Goal: Information Seeking & Learning: Learn about a topic

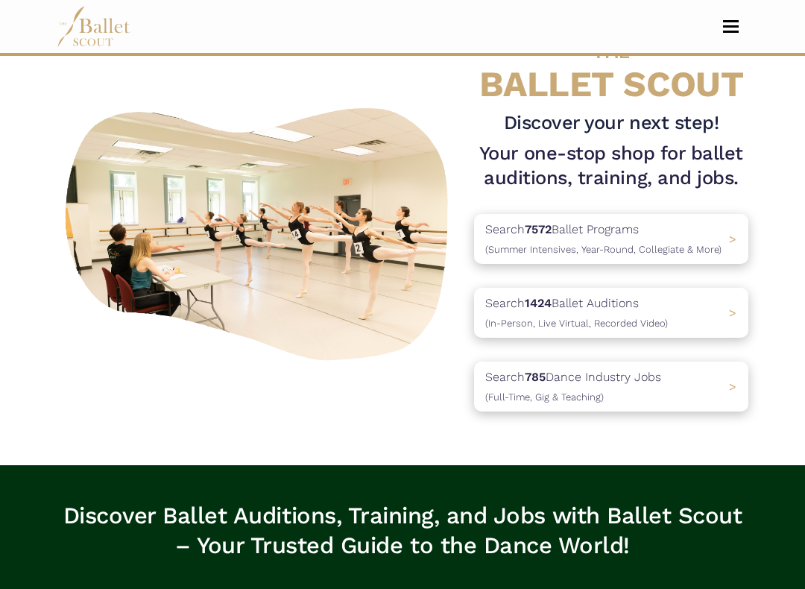
scroll to position [58, 0]
click at [715, 240] on p "Search 7572 Ballet Programs (Summer Intensives, Year-Round, Collegiate & More)" at bounding box center [604, 239] width 236 height 38
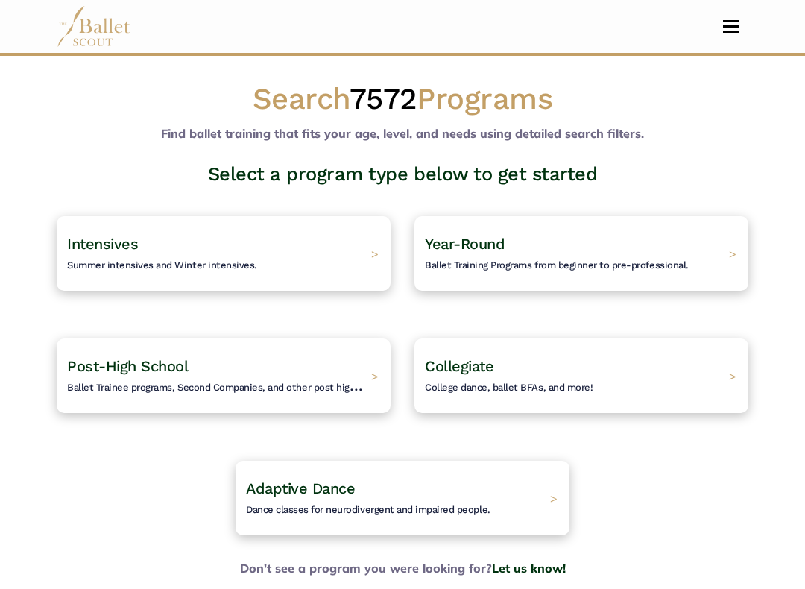
click at [321, 251] on div "Intensives Summer intensives and Winter intensives. >" at bounding box center [224, 253] width 334 height 75
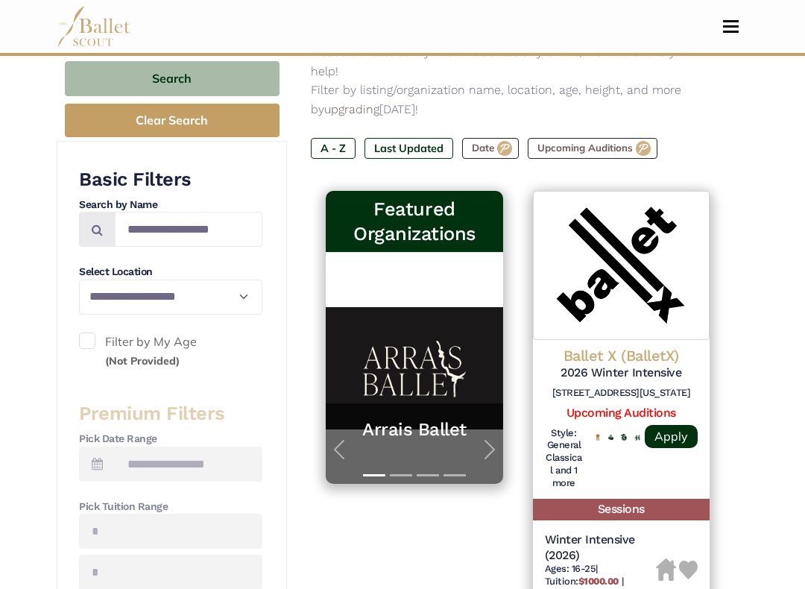
scroll to position [238, 0]
click at [243, 292] on select "**********" at bounding box center [170, 297] width 183 height 35
click at [478, 438] on span "button" at bounding box center [490, 450] width 24 height 24
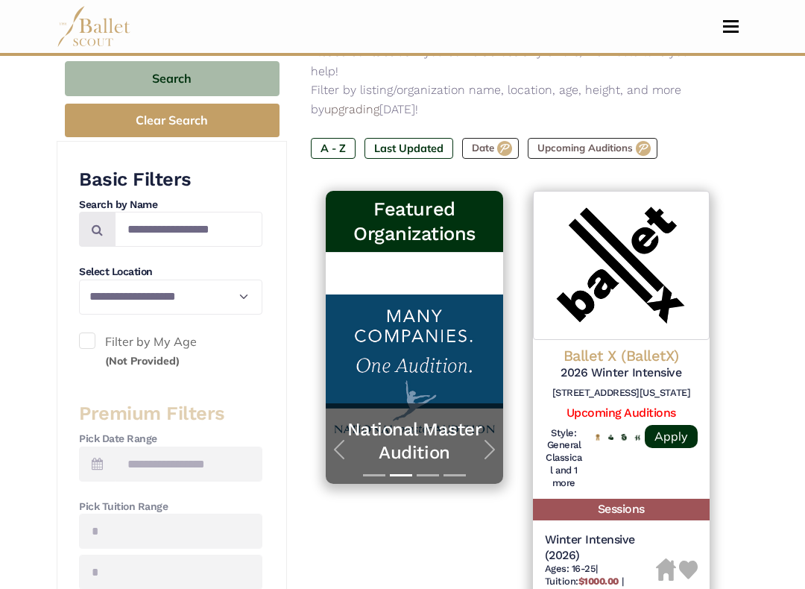
click at [486, 438] on span "button" at bounding box center [490, 450] width 24 height 24
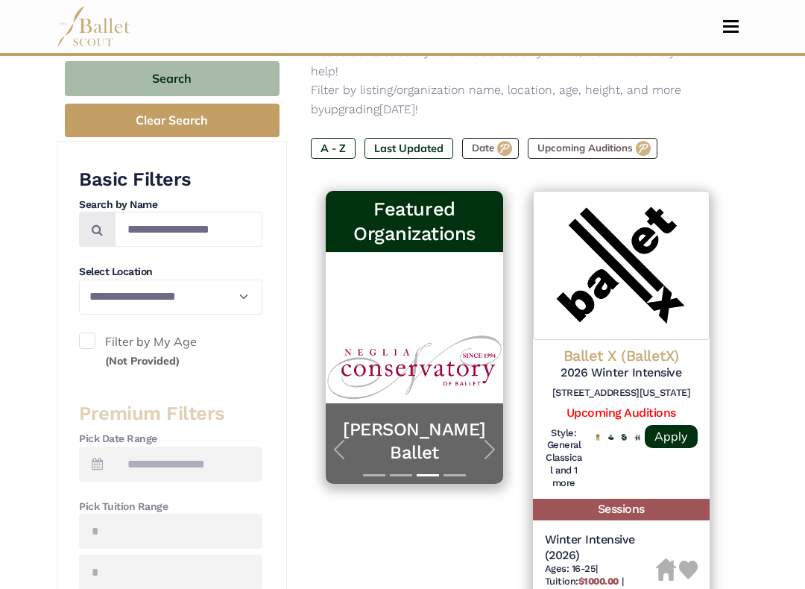
click at [488, 438] on span "button" at bounding box center [490, 450] width 24 height 24
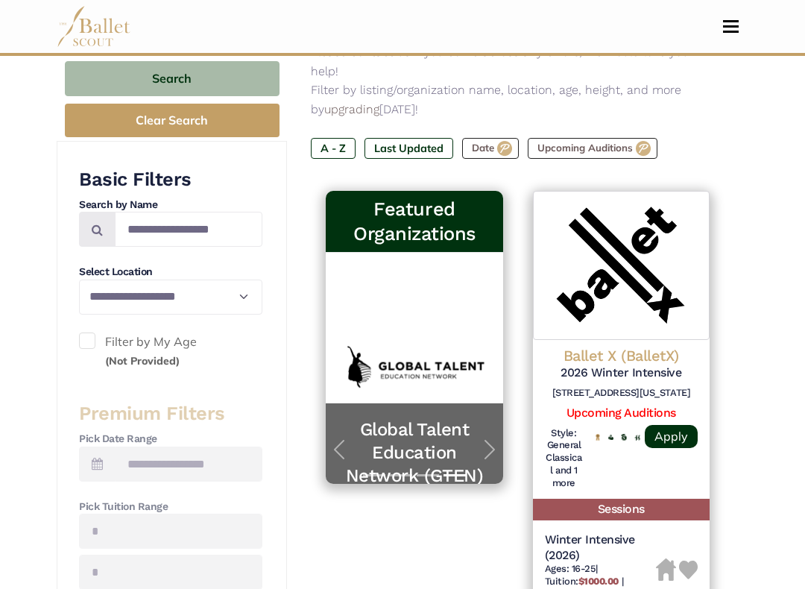
click at [488, 438] on span "button" at bounding box center [490, 450] width 24 height 24
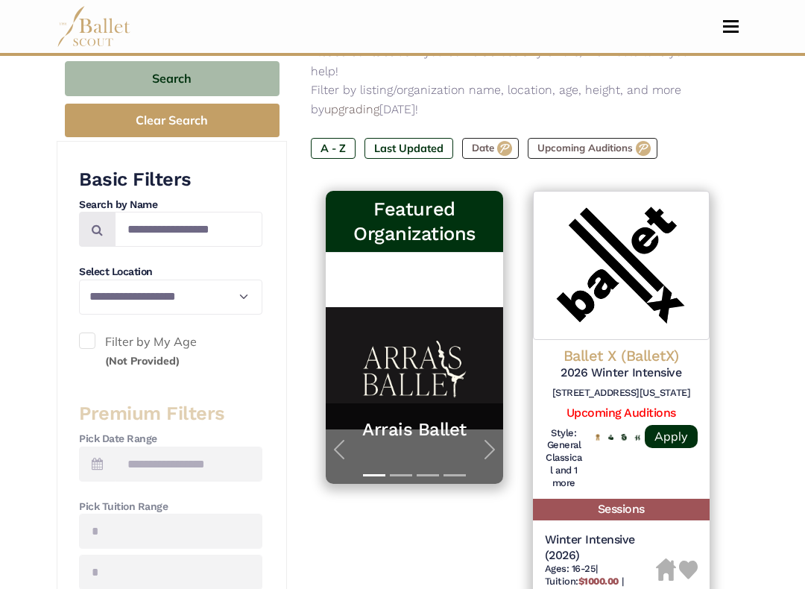
click at [488, 438] on span "button" at bounding box center [490, 450] width 24 height 24
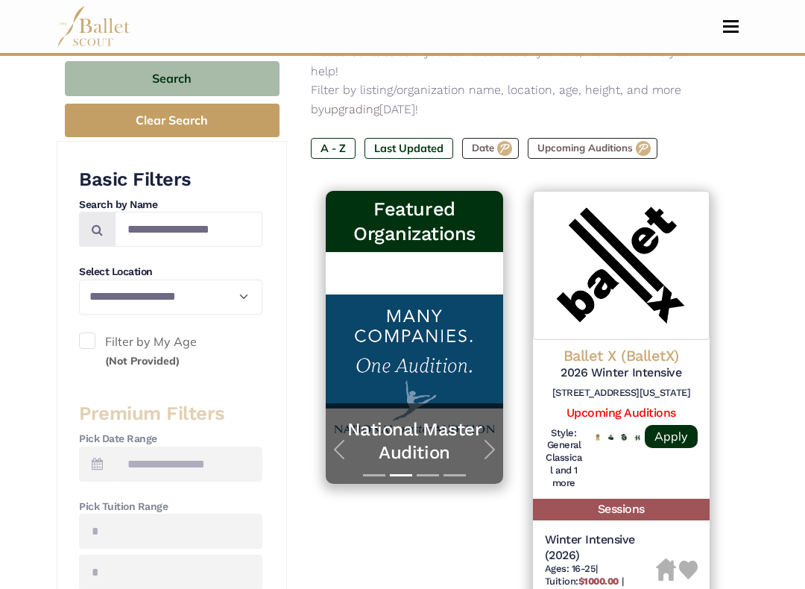
click at [488, 438] on span "button" at bounding box center [490, 450] width 24 height 24
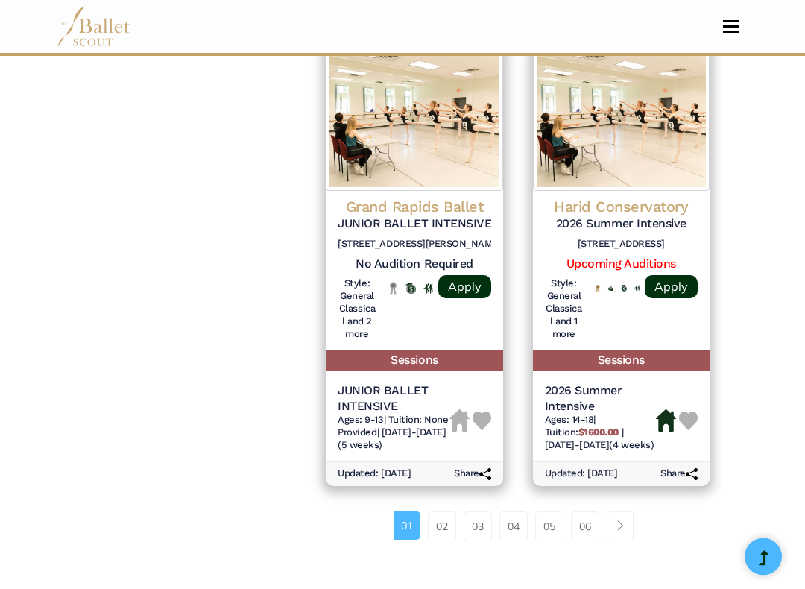
scroll to position [2264, 0]
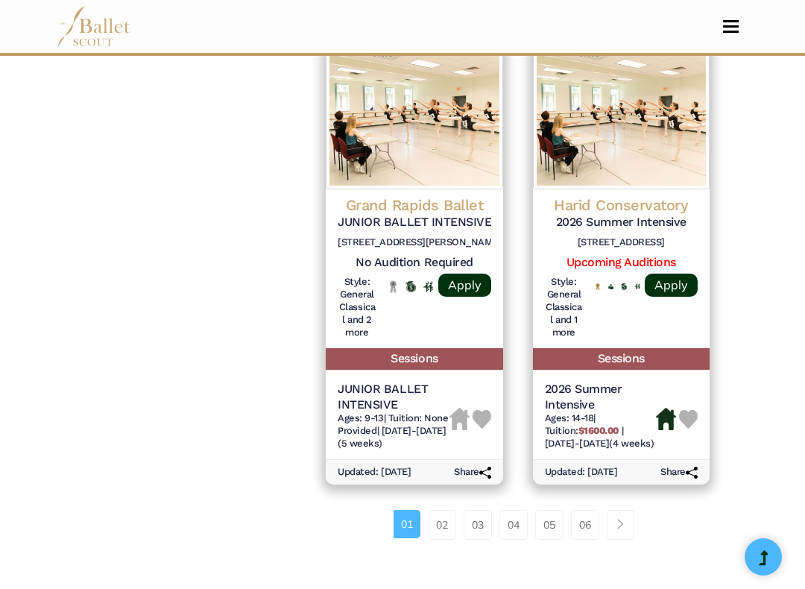
click at [436, 505] on link "02" at bounding box center [442, 525] width 28 height 30
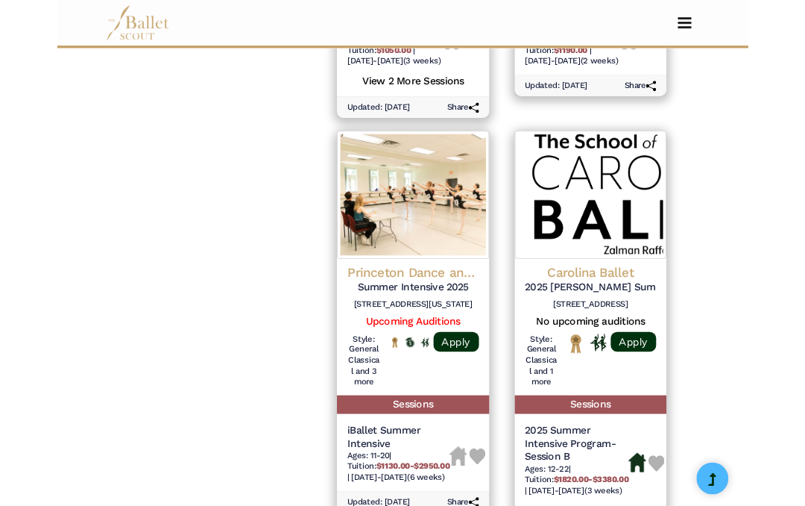
scroll to position [1672, 0]
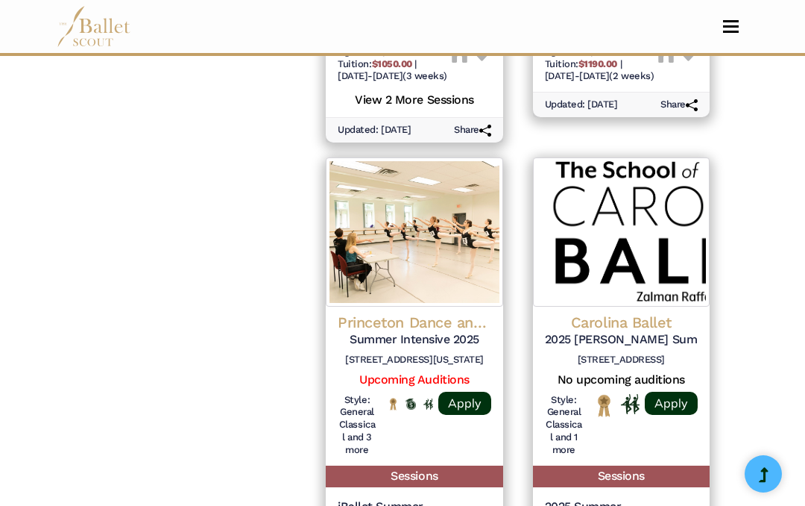
click at [404, 312] on h4 "Princeton Dance and Theater Studio" at bounding box center [414, 321] width 153 height 19
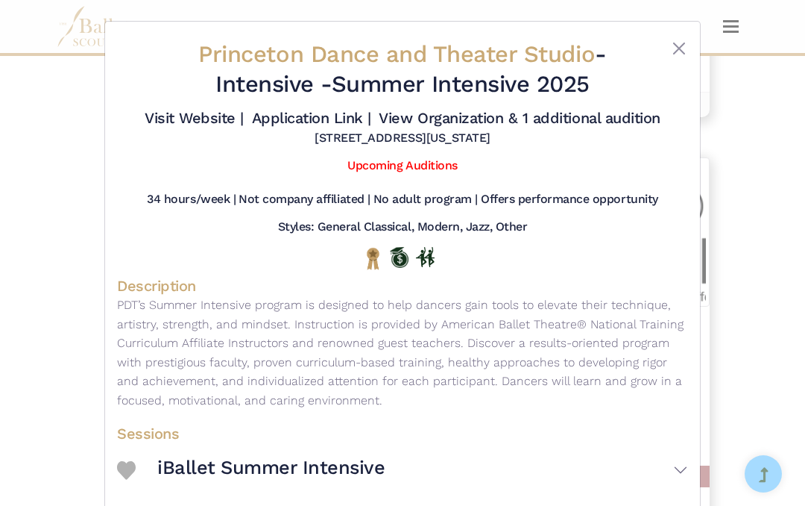
scroll to position [0, 0]
click at [681, 49] on button "Close" at bounding box center [679, 49] width 18 height 18
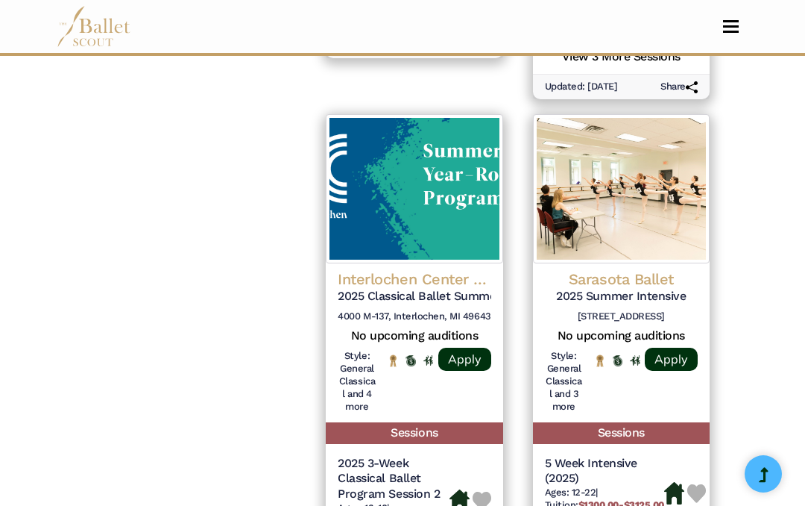
scroll to position [2215, 0]
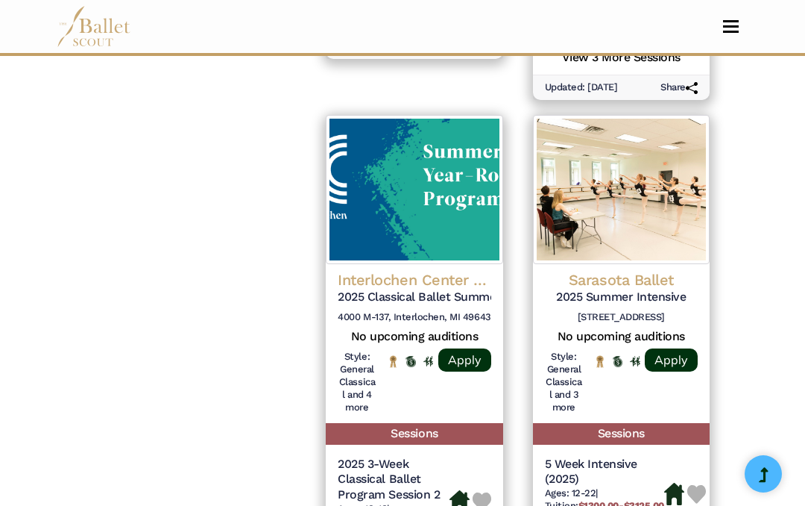
click at [418, 270] on h4 "Interlochen Center for the Arts" at bounding box center [414, 279] width 153 height 19
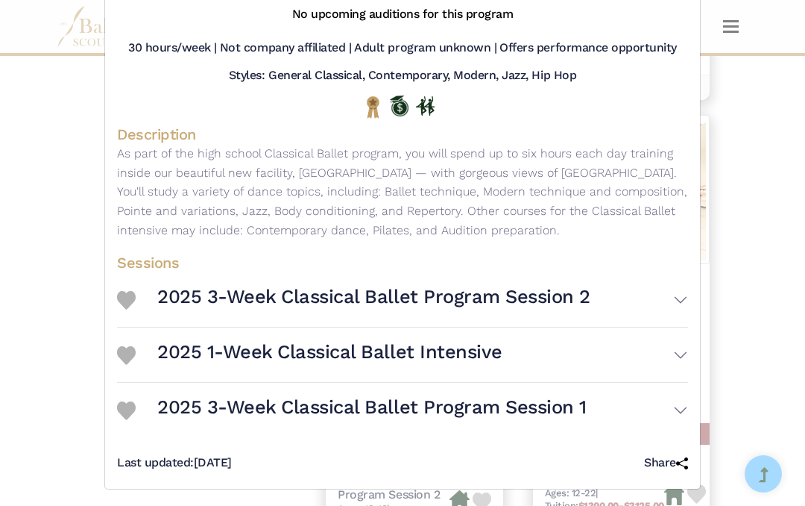
scroll to position [182, 0]
click at [683, 318] on button "2025 3-Week Classical Ballet Program Session 2" at bounding box center [422, 298] width 531 height 43
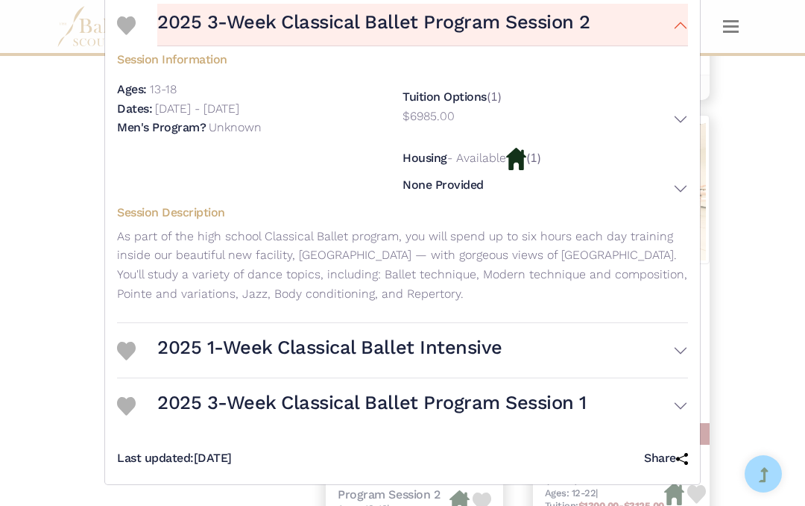
scroll to position [465, 0]
click at [683, 133] on button "$6985.00" at bounding box center [546, 120] width 286 height 27
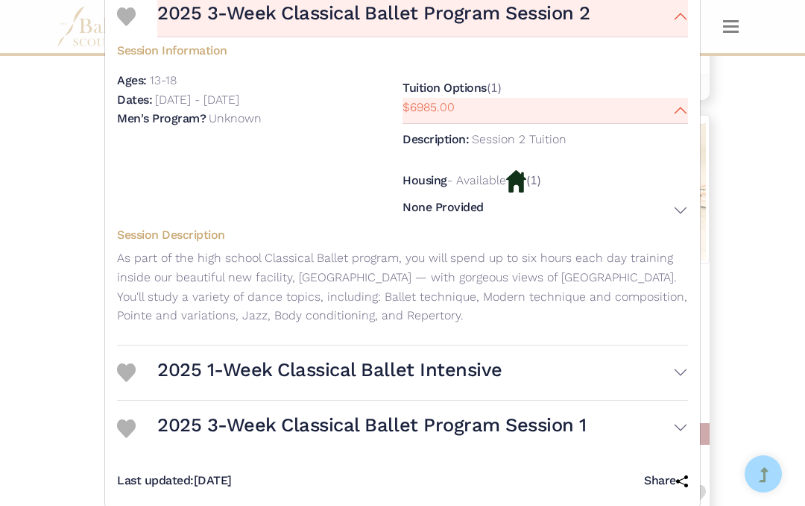
click at [681, 125] on button "$6985.00" at bounding box center [546, 111] width 286 height 27
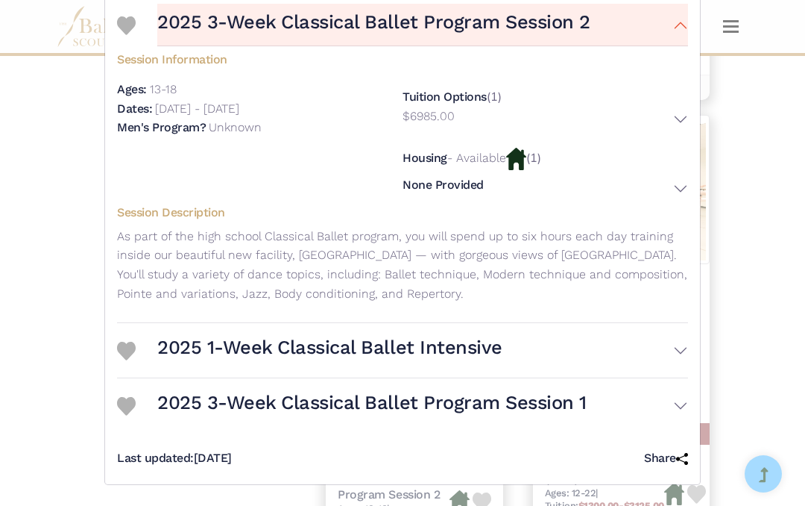
click at [666, 199] on button "None Provided" at bounding box center [546, 188] width 286 height 22
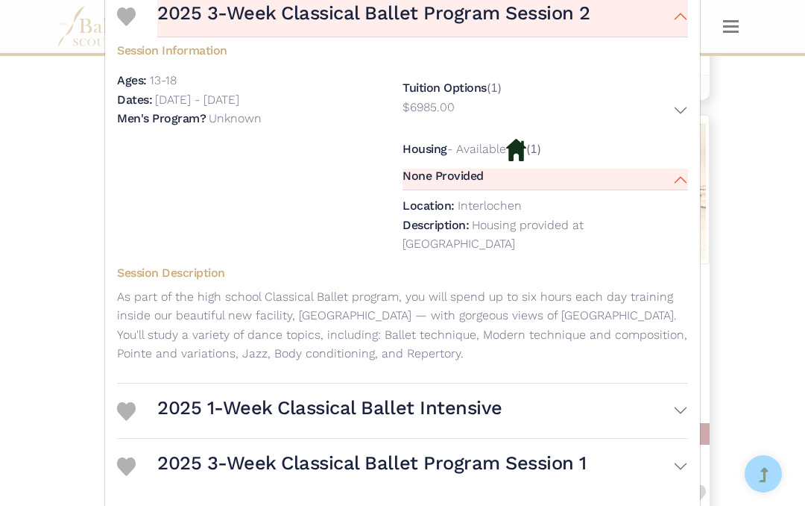
click at [666, 190] on button "None Provided" at bounding box center [546, 180] width 286 height 22
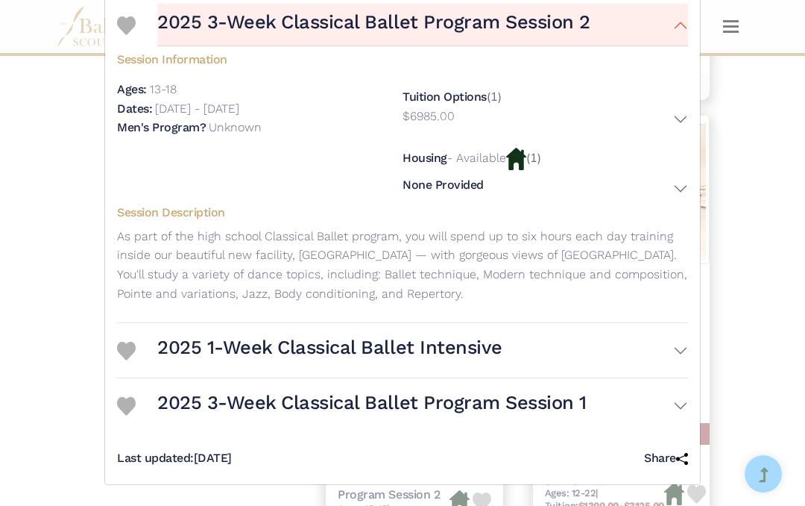
click at [682, 192] on button "None Provided" at bounding box center [546, 188] width 286 height 22
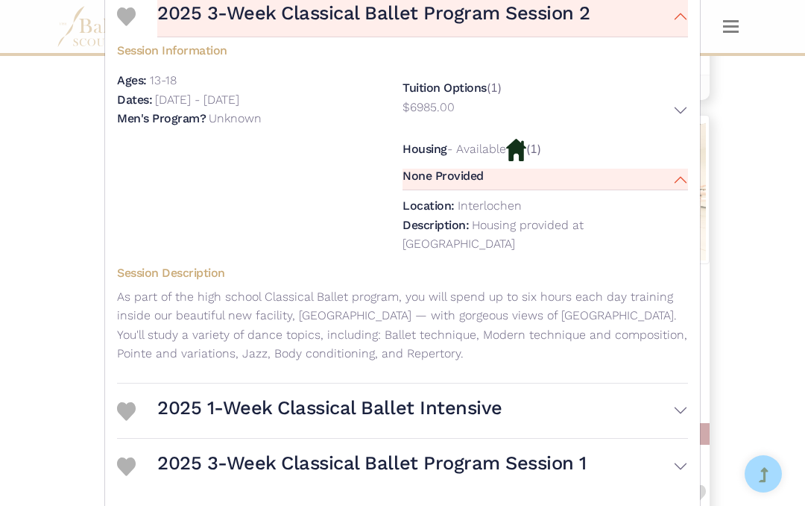
click at [679, 190] on button "None Provided" at bounding box center [546, 180] width 286 height 22
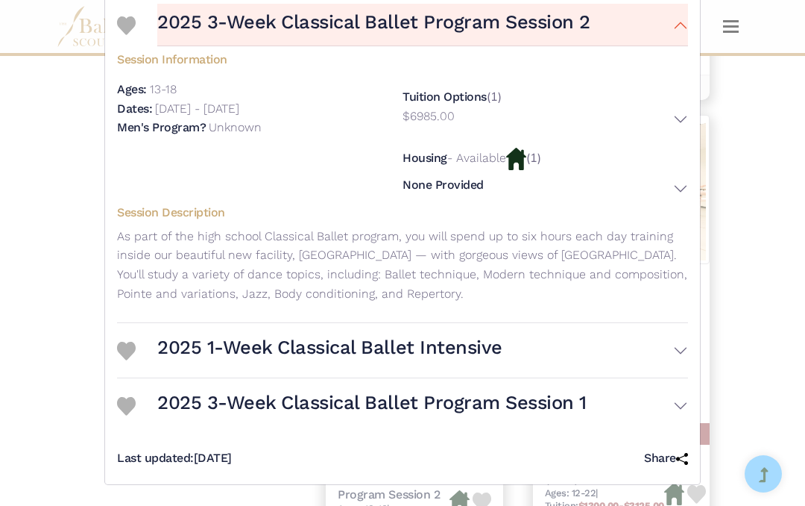
click at [679, 409] on button "2025 3-Week Classical Ballet Program Session 1" at bounding box center [422, 405] width 531 height 43
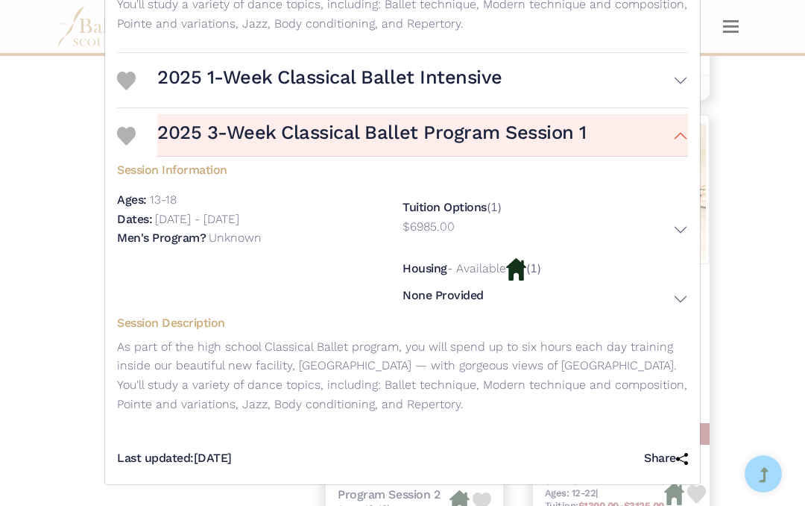
scroll to position [730, 0]
click at [675, 303] on button "None Provided" at bounding box center [546, 299] width 286 height 22
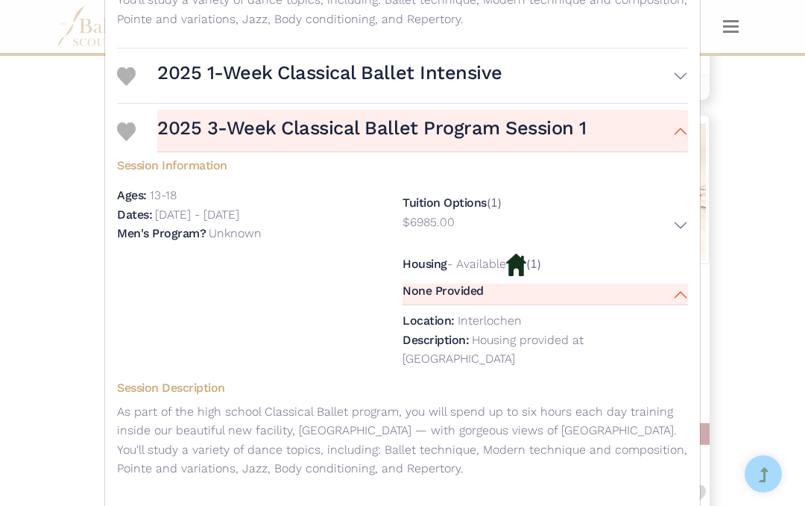
click at [678, 304] on button "None Provided" at bounding box center [546, 294] width 286 height 22
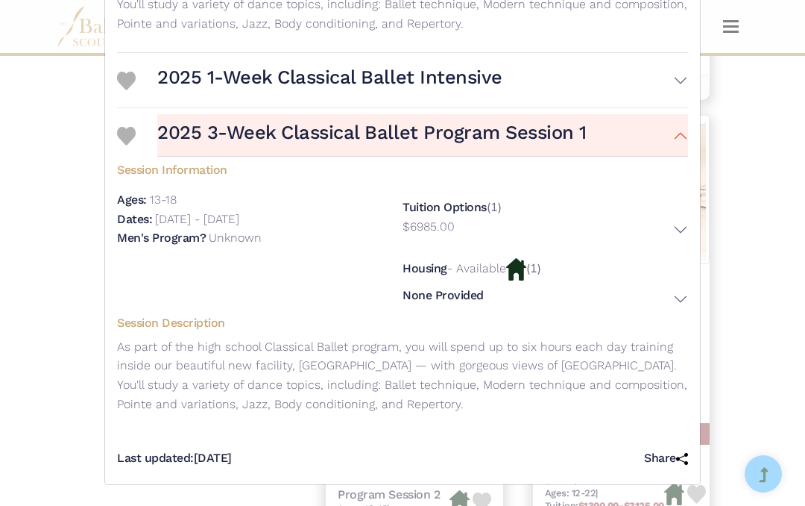
click at [661, 403] on p "As part of the high school Classical Ballet program, you will spend up to six h…" at bounding box center [402, 375] width 571 height 76
click at [680, 142] on button "2025 3-Week Classical Ballet Program Session 1" at bounding box center [422, 135] width 531 height 43
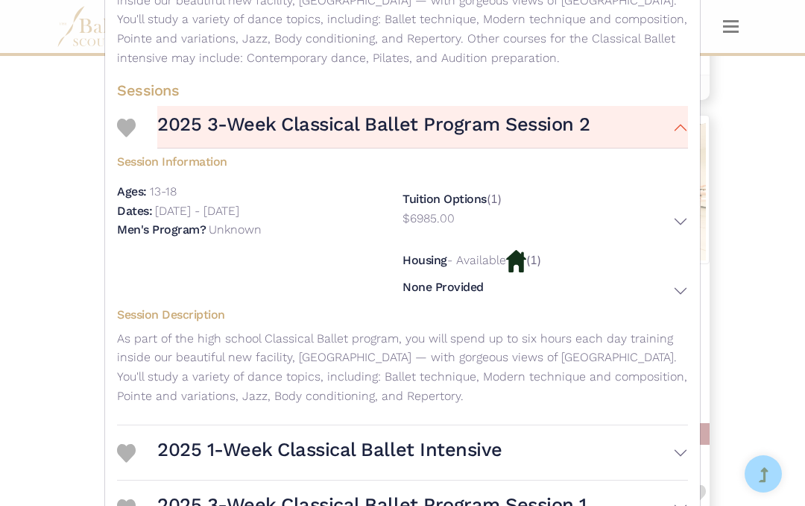
scroll to position [345, 0]
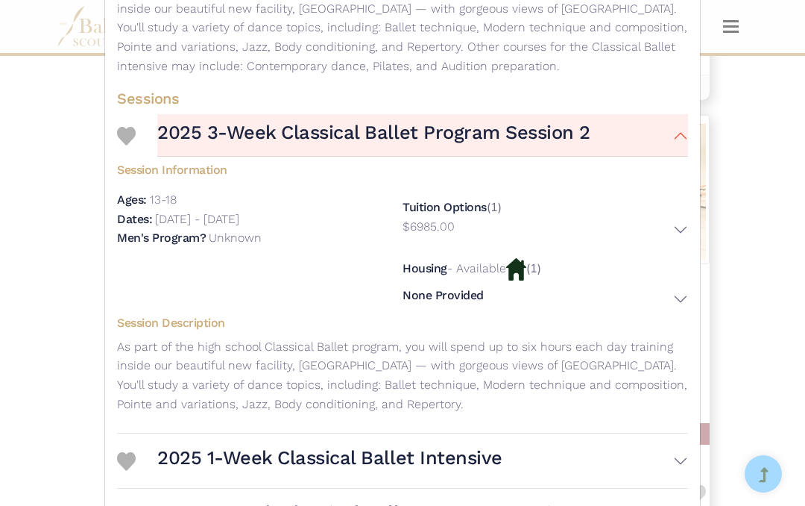
click at [678, 136] on button "2025 3-Week Classical Ballet Program Session 2" at bounding box center [422, 135] width 531 height 43
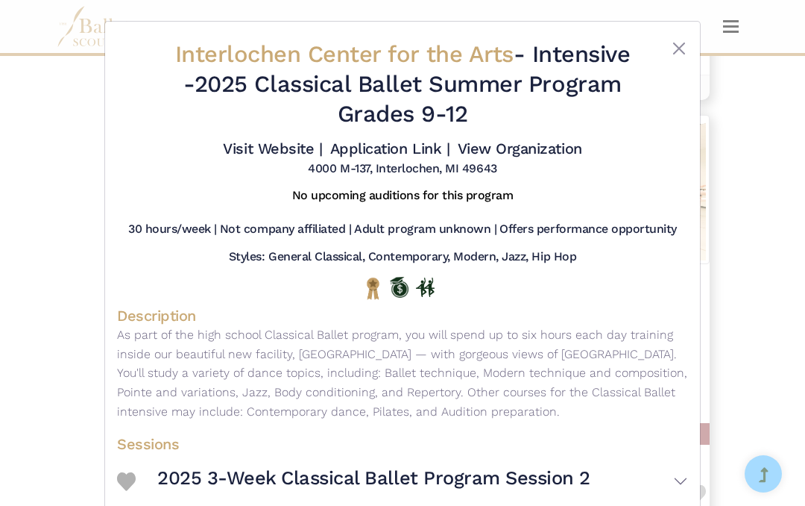
scroll to position [0, 0]
click at [680, 42] on button "Close" at bounding box center [679, 49] width 18 height 18
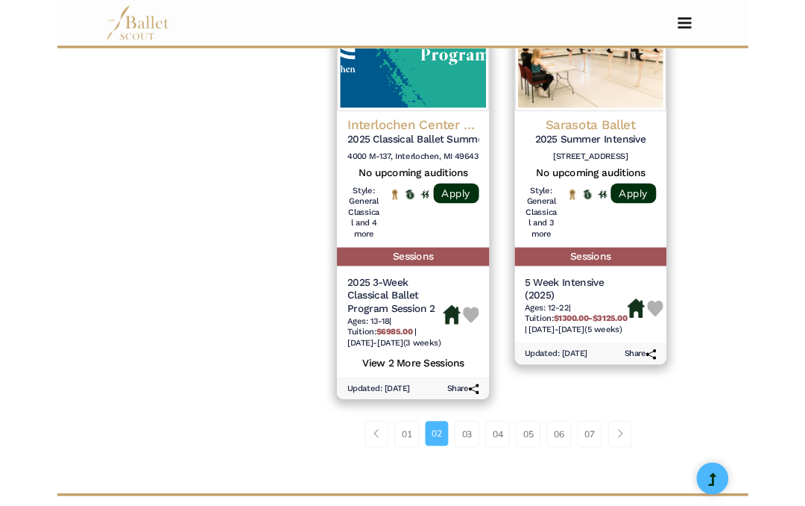
scroll to position [2351, 0]
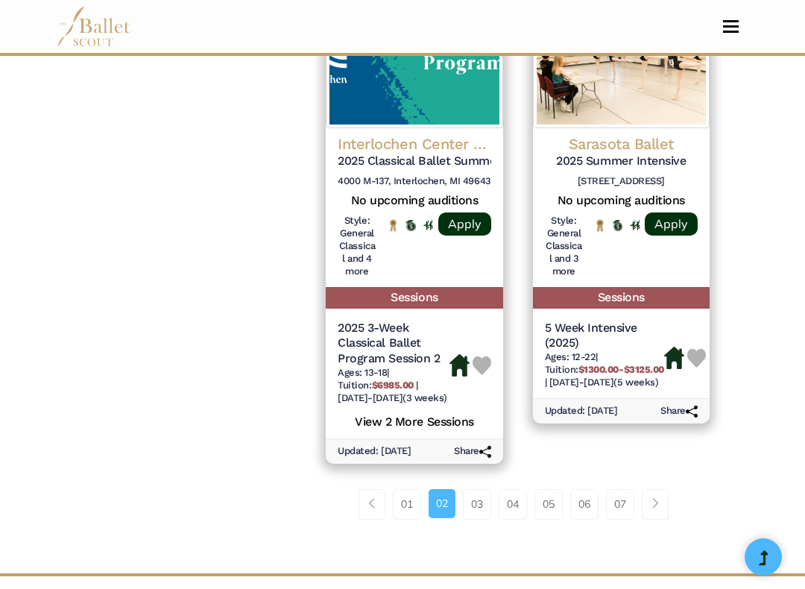
click at [477, 489] on link "03" at bounding box center [477, 504] width 28 height 30
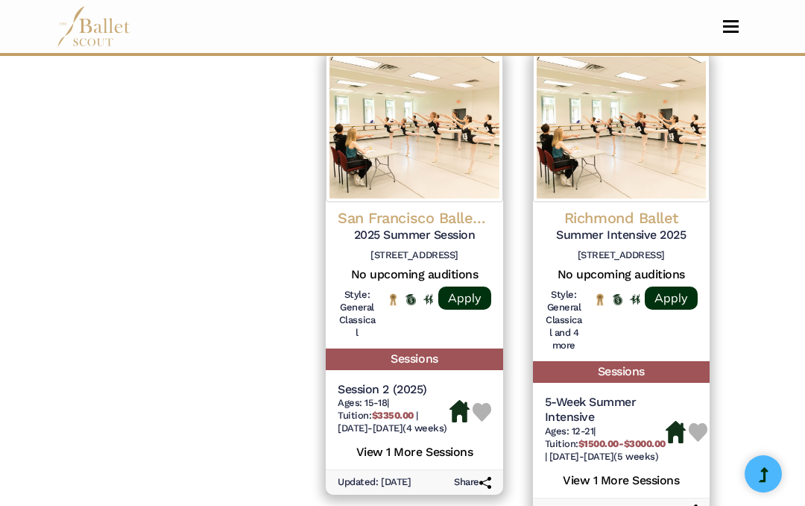
scroll to position [1800, 0]
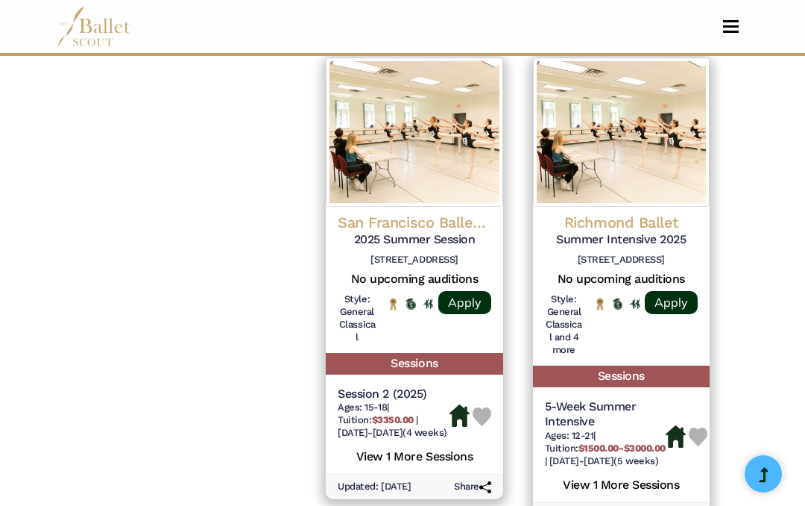
click at [418, 160] on img at bounding box center [414, 131] width 177 height 149
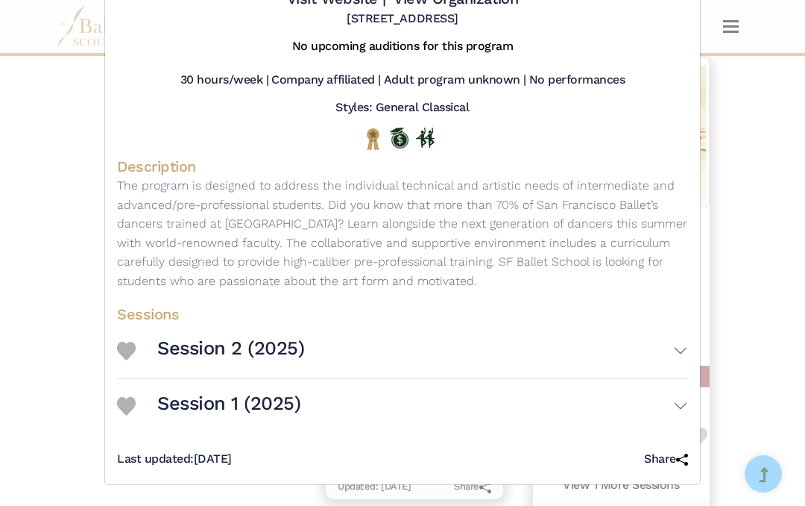
scroll to position [133, 0]
click at [681, 408] on button "Session 1 (2025)" at bounding box center [422, 406] width 531 height 43
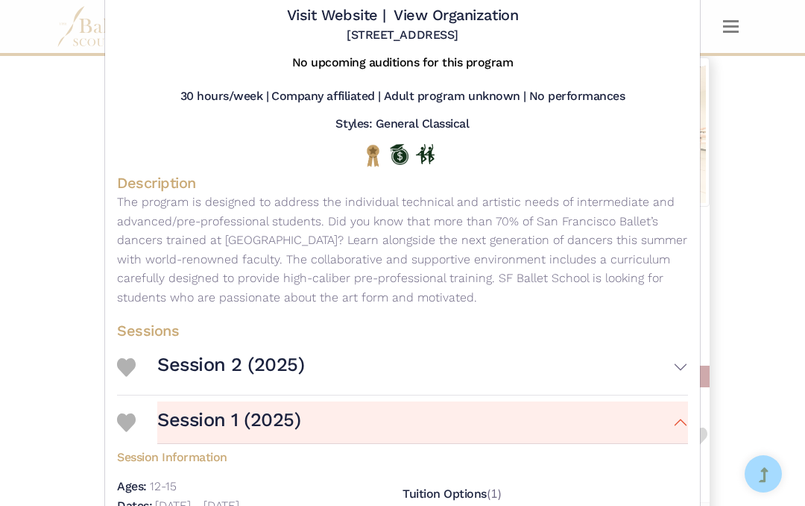
scroll to position [106, 0]
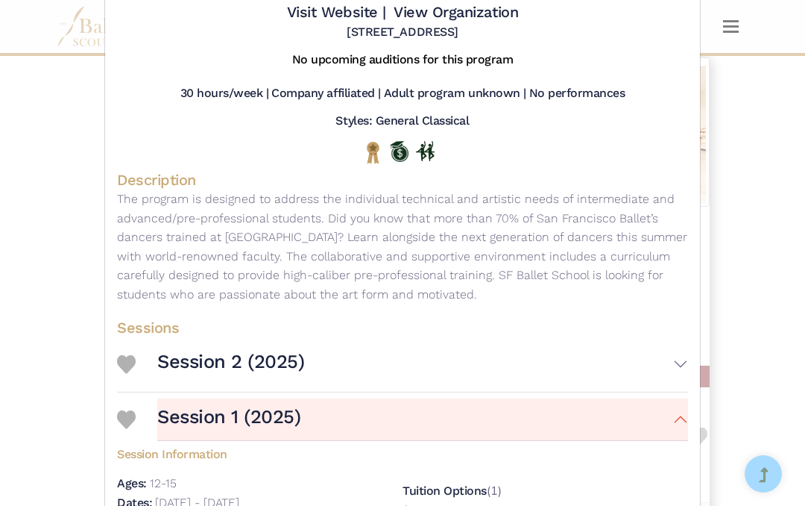
click at [665, 385] on button "Session 2 (2025)" at bounding box center [422, 364] width 531 height 43
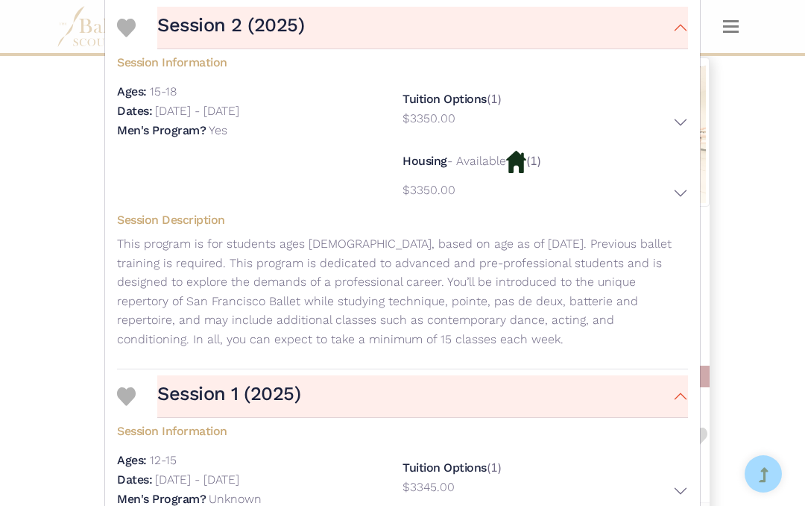
scroll to position [442, 0]
click at [666, 46] on button "Session 2 (2025)" at bounding box center [422, 28] width 531 height 43
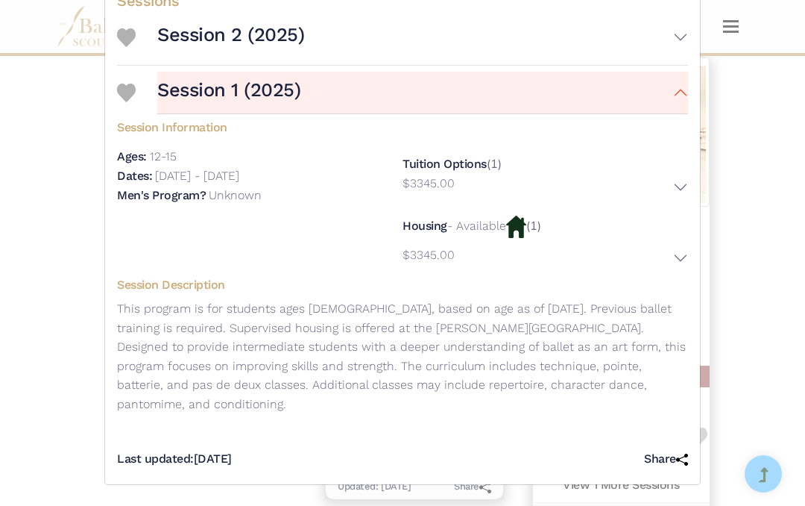
scroll to position [422, 0]
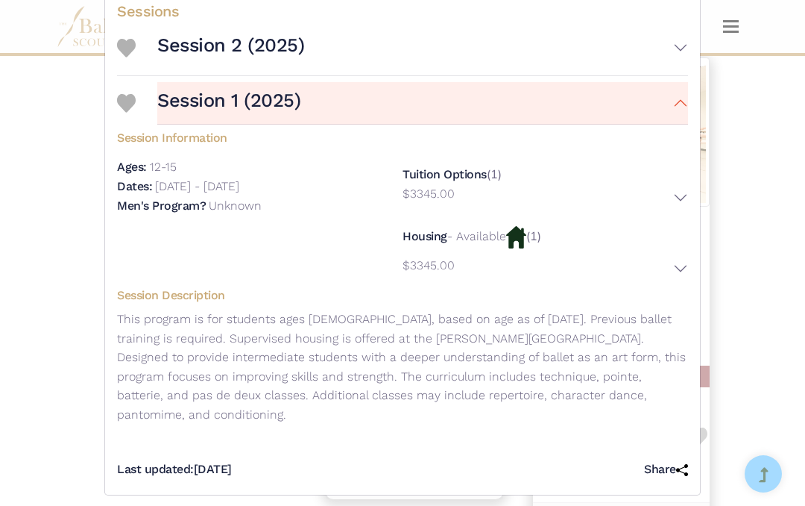
click at [658, 121] on button "Session 1 (2025)" at bounding box center [422, 103] width 531 height 43
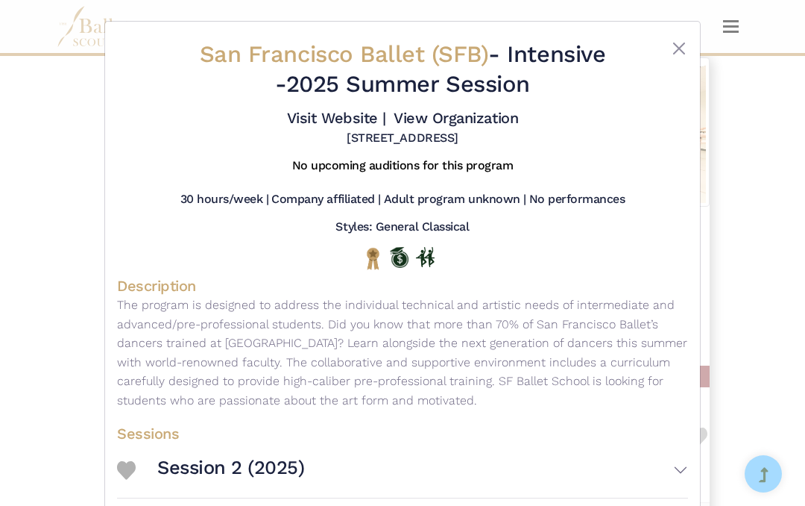
scroll to position [0, 0]
click at [686, 38] on div "San Francisco Ballet (SFB) - Intensive - 2025 Summer Session Visit Website | Vi…" at bounding box center [402, 93] width 571 height 119
click at [676, 45] on button "Close" at bounding box center [679, 49] width 18 height 18
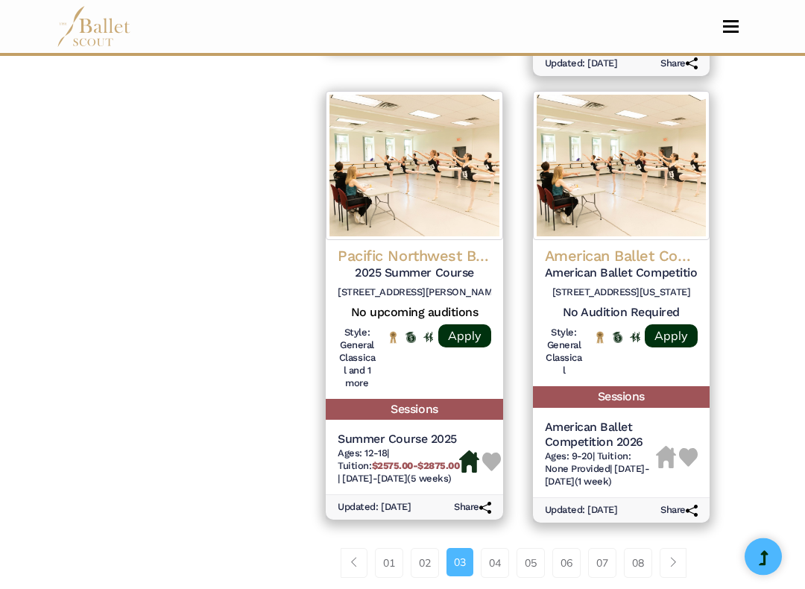
scroll to position [2252, 0]
click at [497, 505] on link "04" at bounding box center [495, 563] width 28 height 30
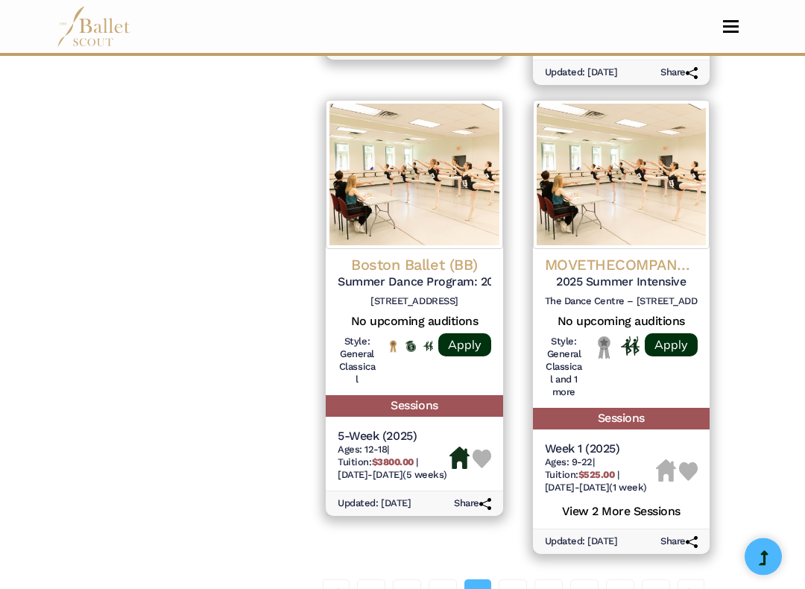
scroll to position [2211, 0]
click at [509, 505] on link "05" at bounding box center [513, 594] width 28 height 30
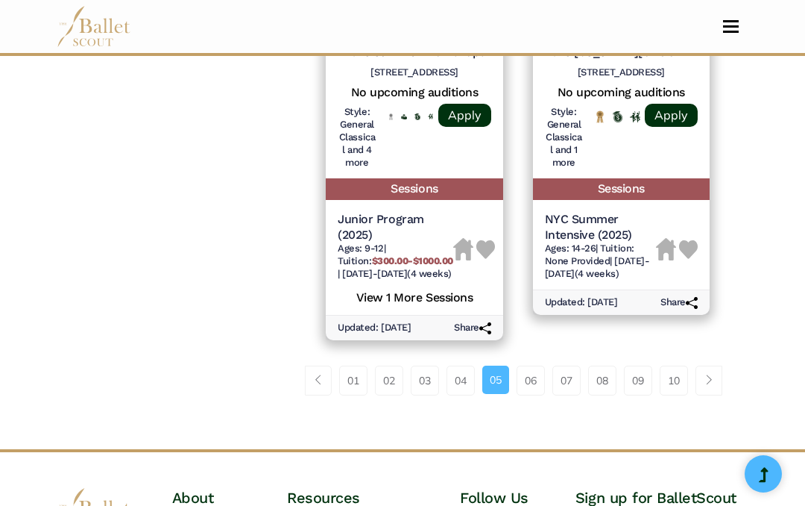
scroll to position [2434, 0]
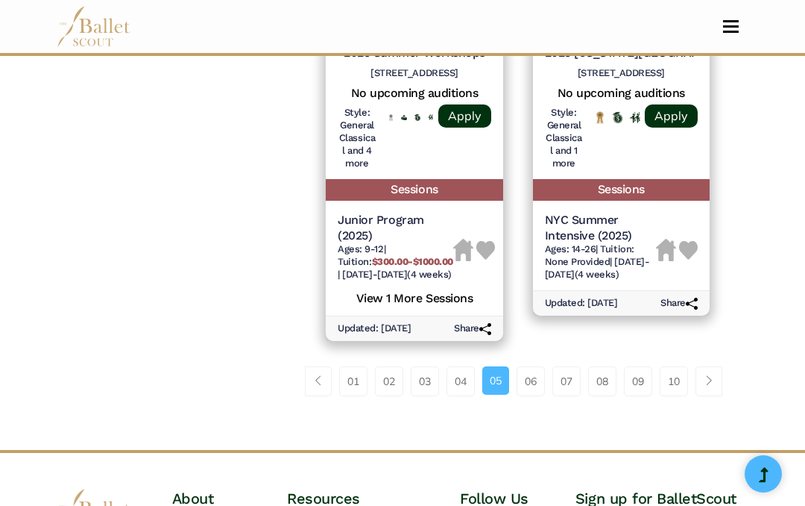
click at [535, 366] on link "06" at bounding box center [531, 381] width 28 height 30
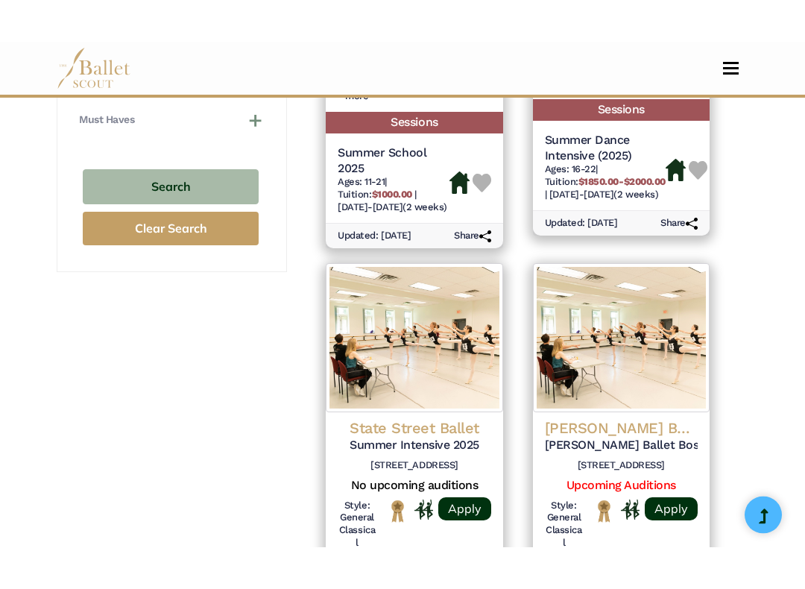
scroll to position [1139, 0]
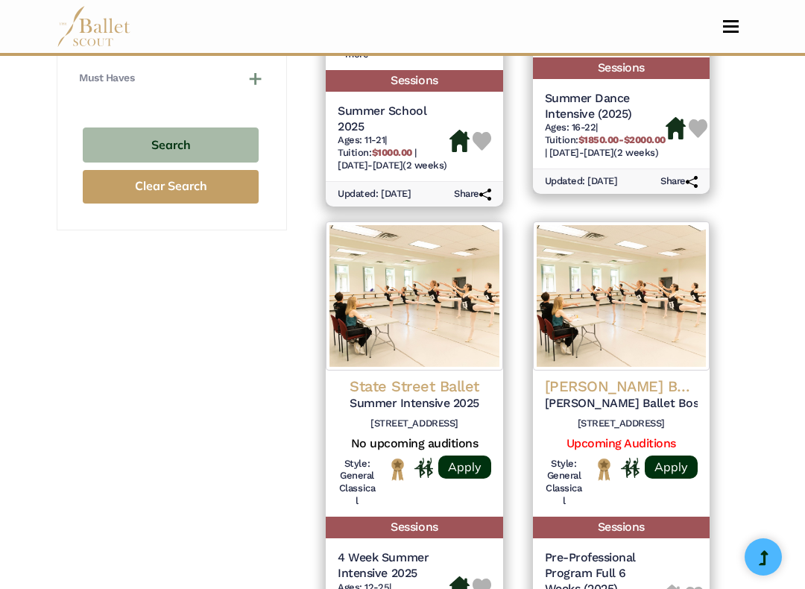
click at [418, 331] on img at bounding box center [414, 296] width 177 height 149
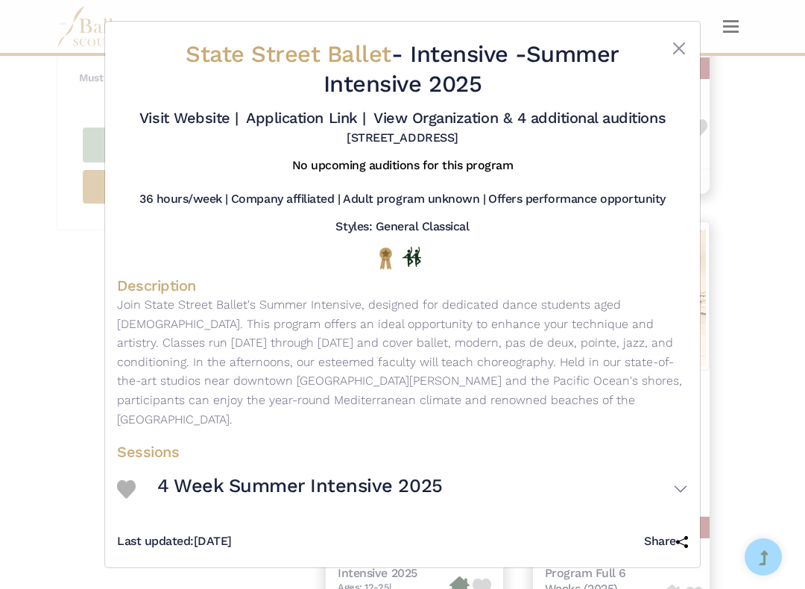
click at [384, 483] on h3 "4 Week Summer Intensive 2025" at bounding box center [300, 486] width 286 height 25
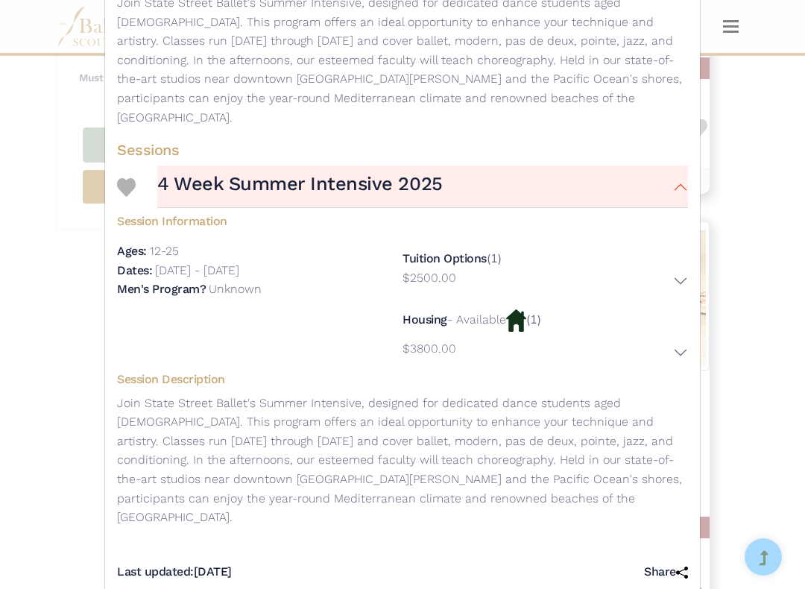
scroll to position [302, 0]
click at [672, 182] on button "4 Week Summer Intensive 2025" at bounding box center [422, 187] width 531 height 43
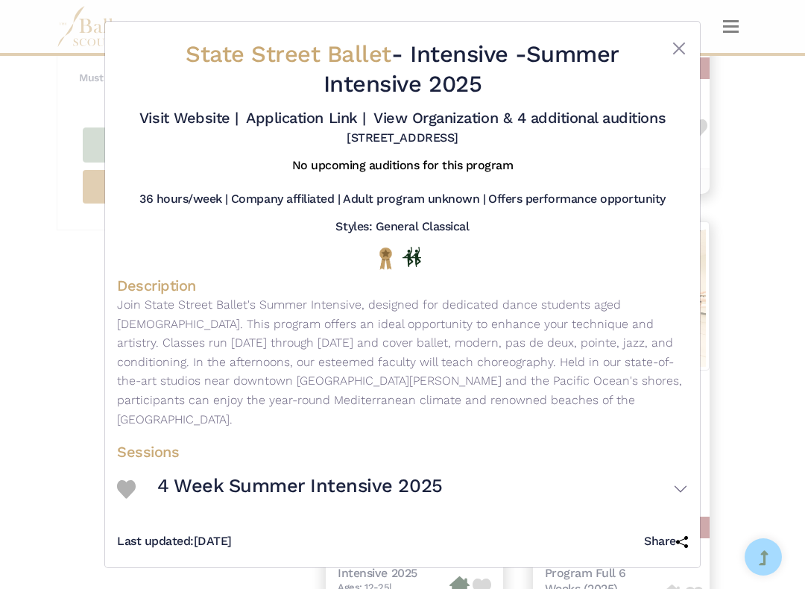
scroll to position [0, 0]
click at [699, 49] on div "State Street Ballet - Intensive - Summer Intensive 2025 Visit Website | Applica…" at bounding box center [402, 295] width 595 height 546
click at [674, 56] on button "Close" at bounding box center [679, 49] width 18 height 18
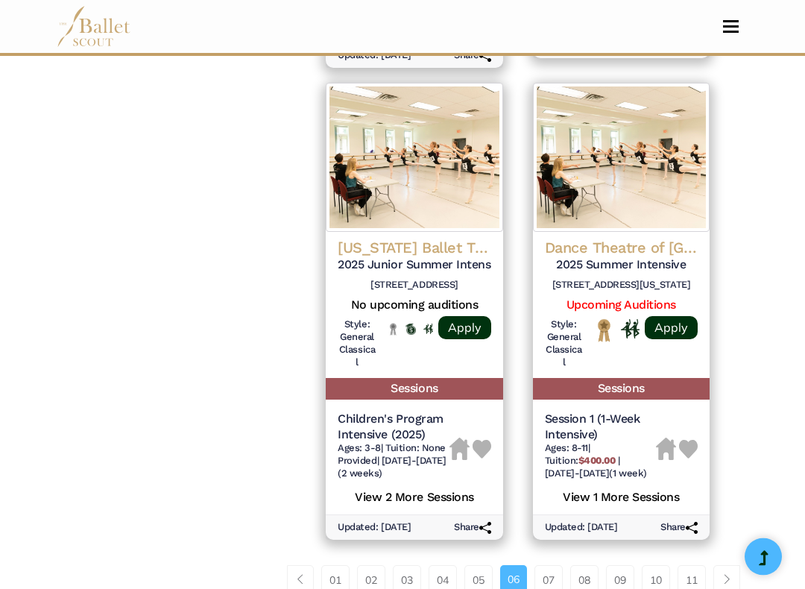
scroll to position [2236, 0]
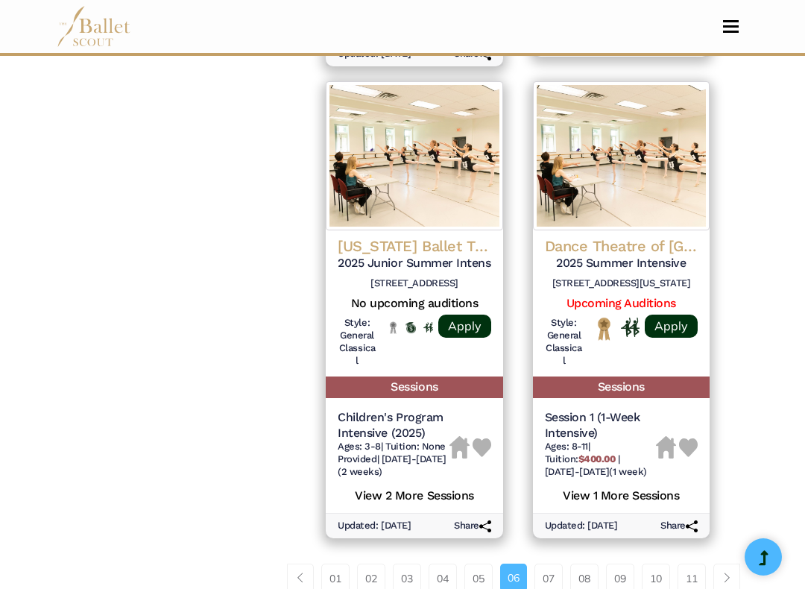
click at [621, 192] on img at bounding box center [621, 155] width 177 height 149
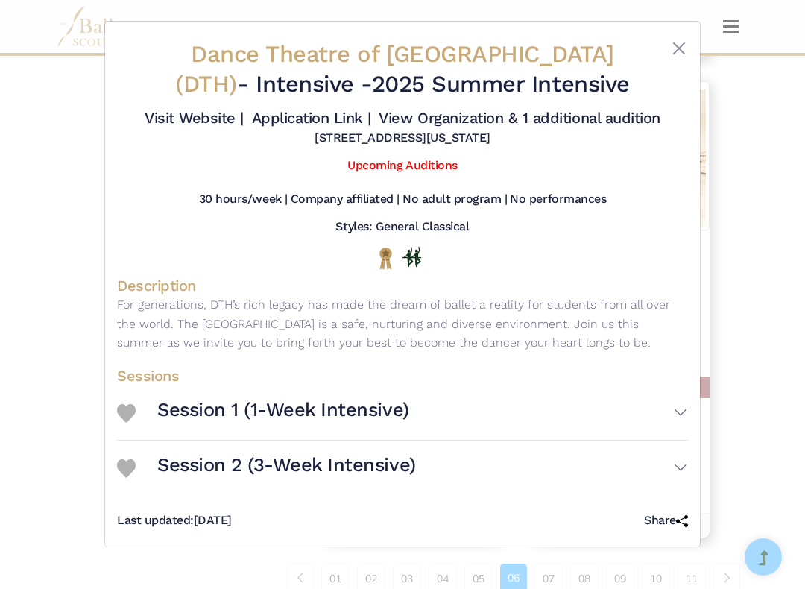
click at [665, 480] on button "Session 2 (3-Week Intensive)" at bounding box center [422, 468] width 531 height 43
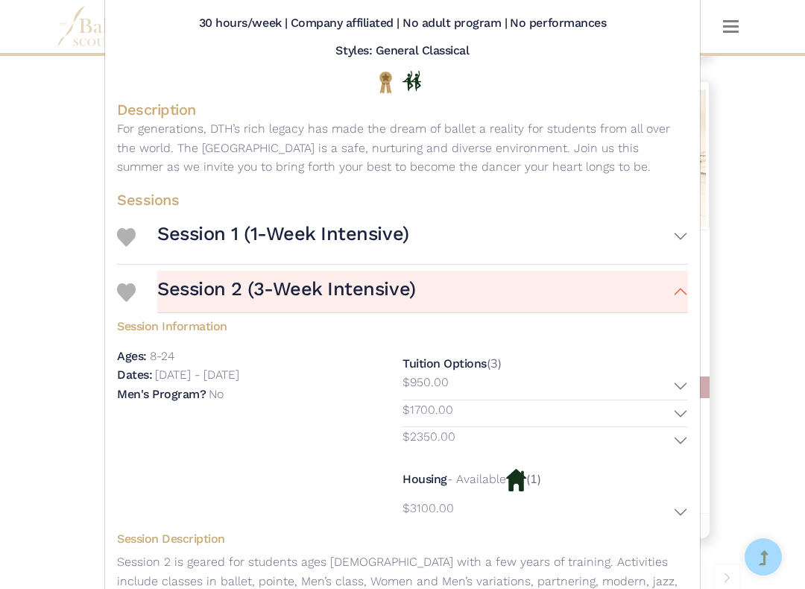
scroll to position [202, 0]
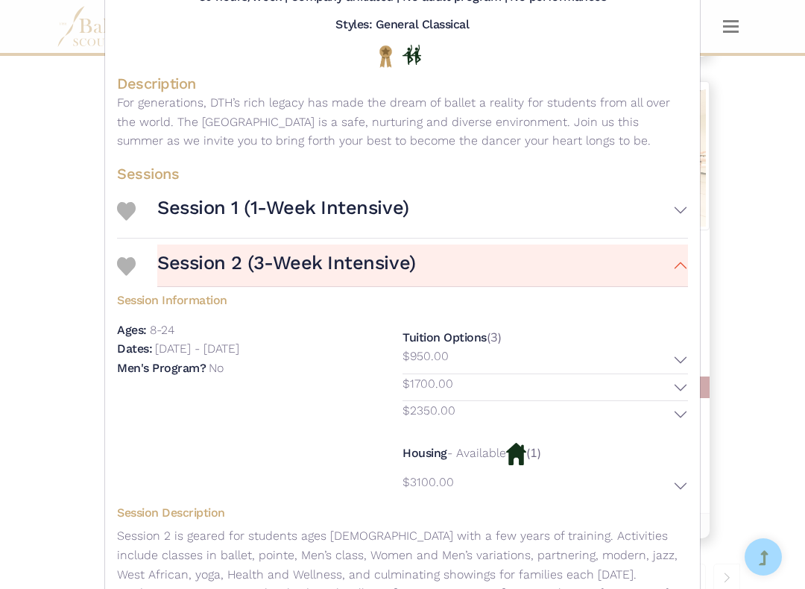
click at [685, 428] on button "$2350.00" at bounding box center [546, 414] width 286 height 27
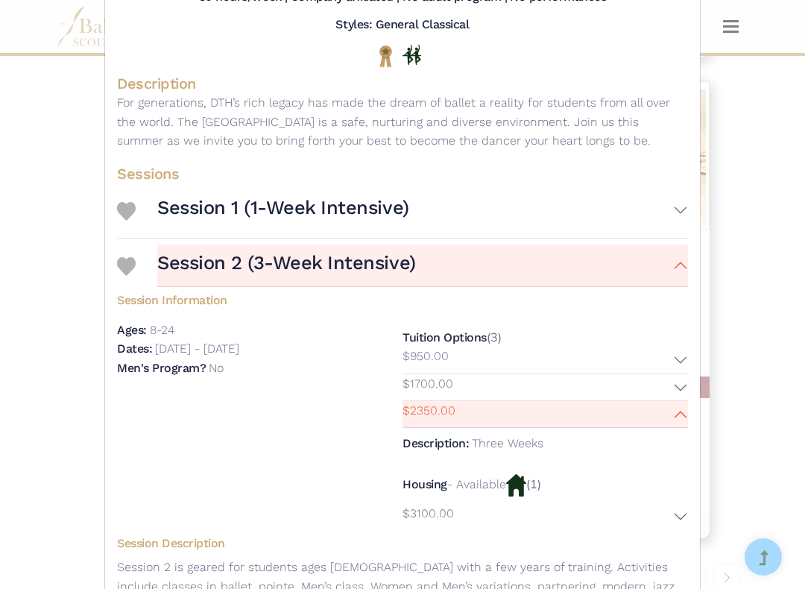
click at [679, 395] on button "$1700.00" at bounding box center [546, 387] width 286 height 27
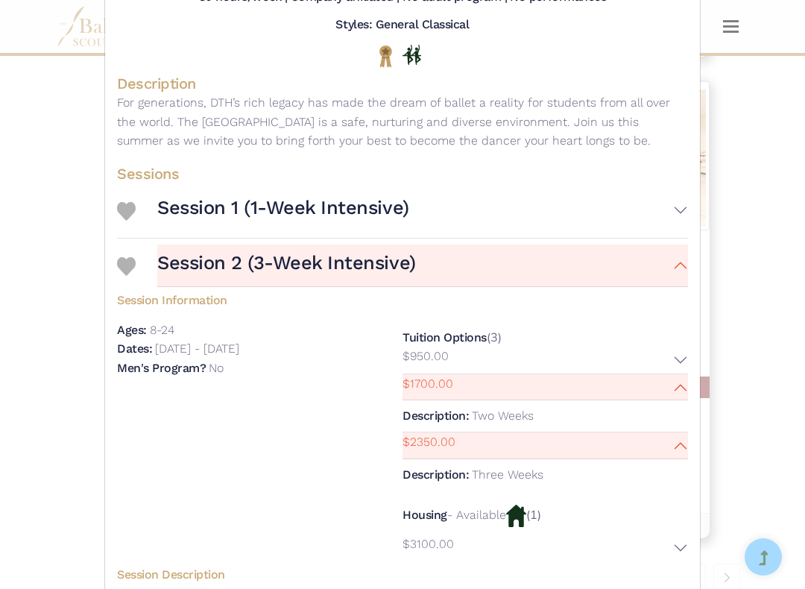
click at [678, 374] on button "$950.00" at bounding box center [546, 360] width 286 height 27
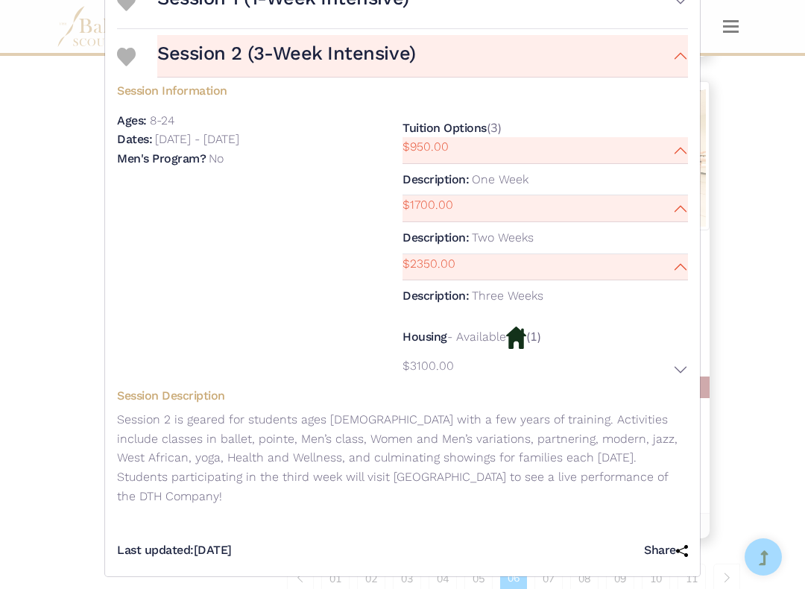
scroll to position [412, 0]
click at [682, 70] on button "Session 2 (3-Week Intensive)" at bounding box center [422, 56] width 531 height 43
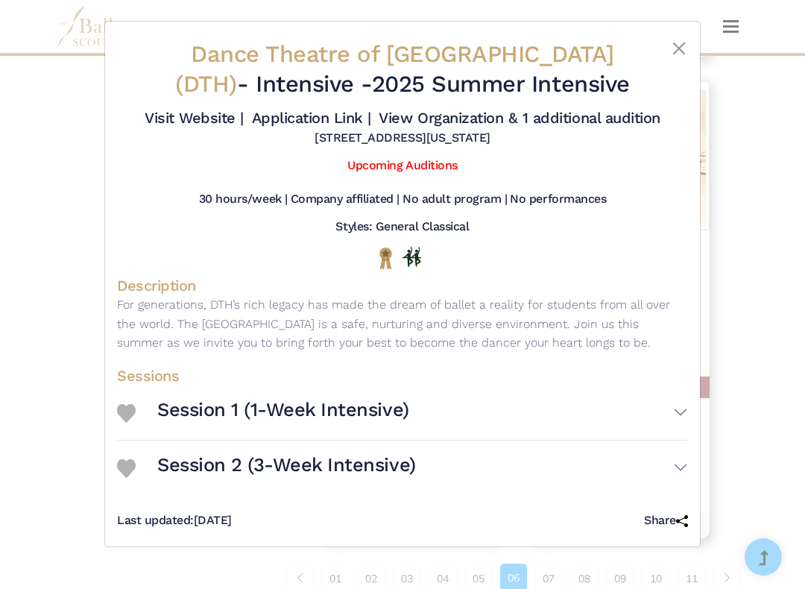
scroll to position [0, 0]
click at [682, 34] on div "Dance Theatre of Harlem (DTH) - Intensive - 2025 Summer Intensive Visit Website…" at bounding box center [402, 93] width 571 height 119
click at [682, 41] on button "Close" at bounding box center [679, 49] width 18 height 18
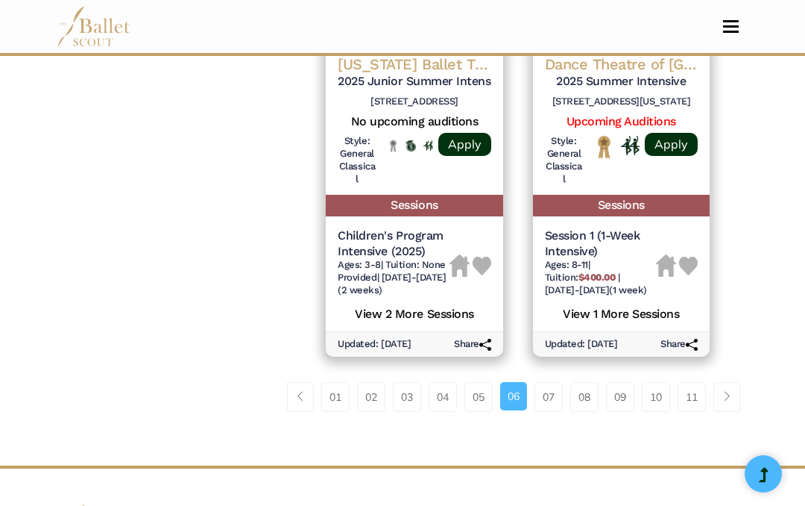
scroll to position [2402, 0]
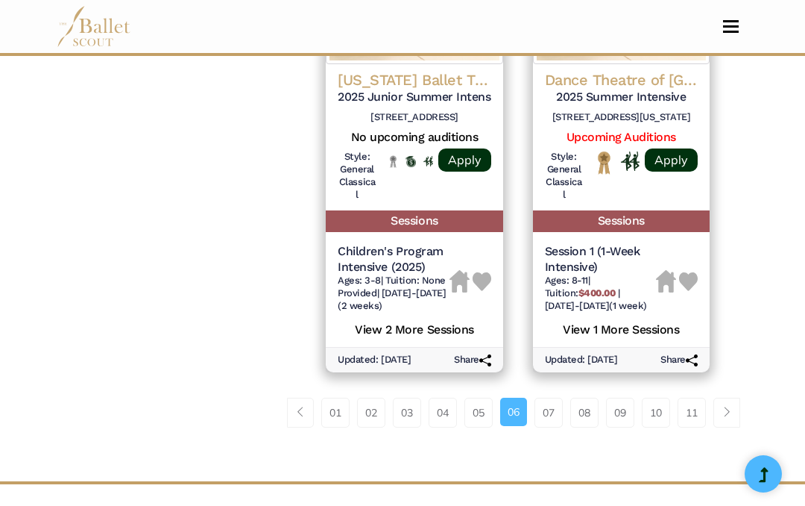
click at [548, 398] on link "07" at bounding box center [549, 413] width 28 height 30
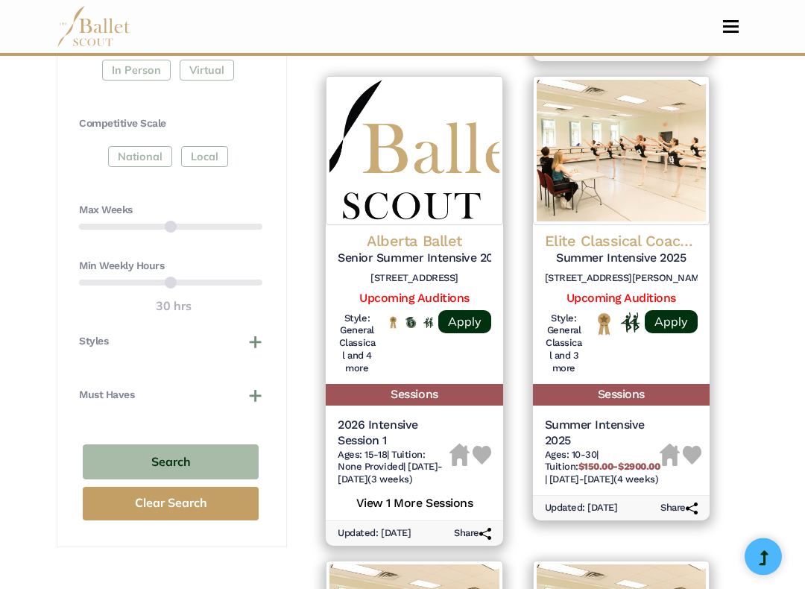
scroll to position [822, 0]
click at [456, 444] on img "Housing Unavailable" at bounding box center [460, 455] width 20 height 22
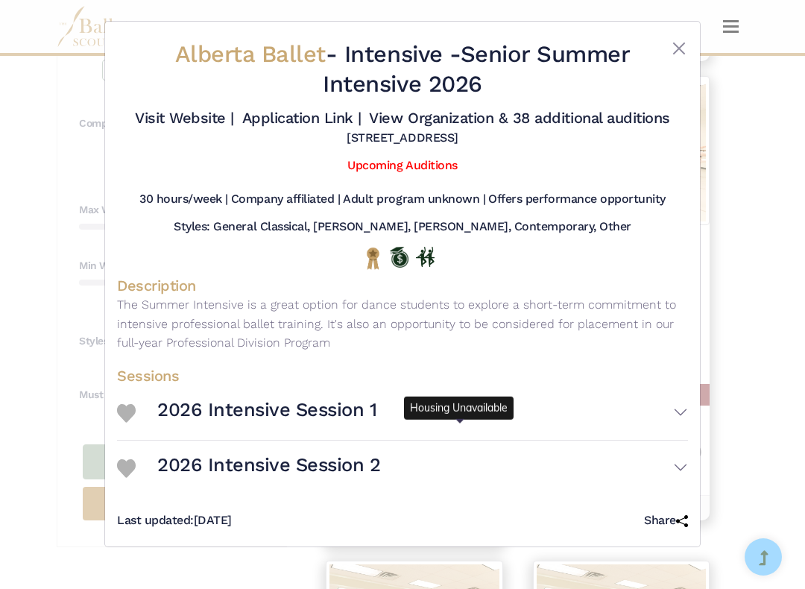
click at [685, 434] on button "2026 Intensive Session 1" at bounding box center [422, 413] width 531 height 43
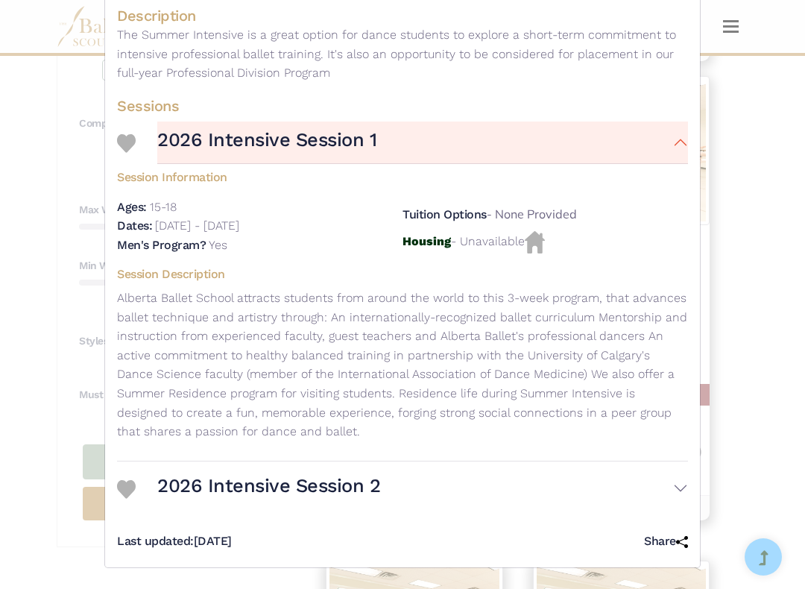
scroll to position [279, 0]
click at [685, 490] on button "2026 Intensive Session 2" at bounding box center [422, 489] width 531 height 43
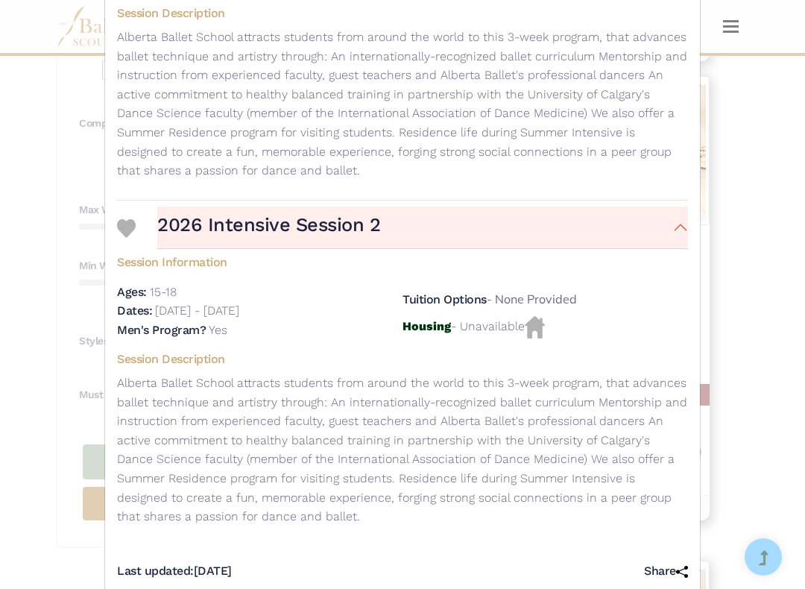
scroll to position [533, 0]
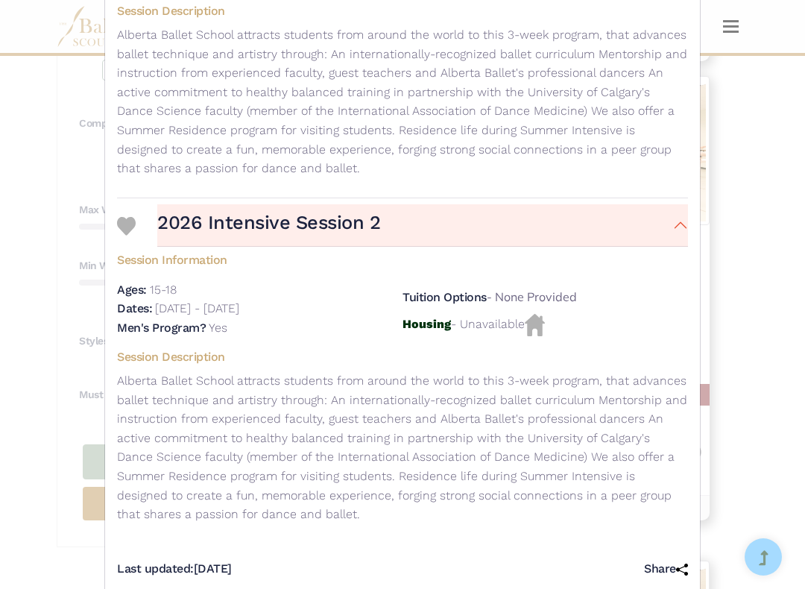
click at [679, 215] on button "2026 Intensive Session 2" at bounding box center [422, 225] width 531 height 43
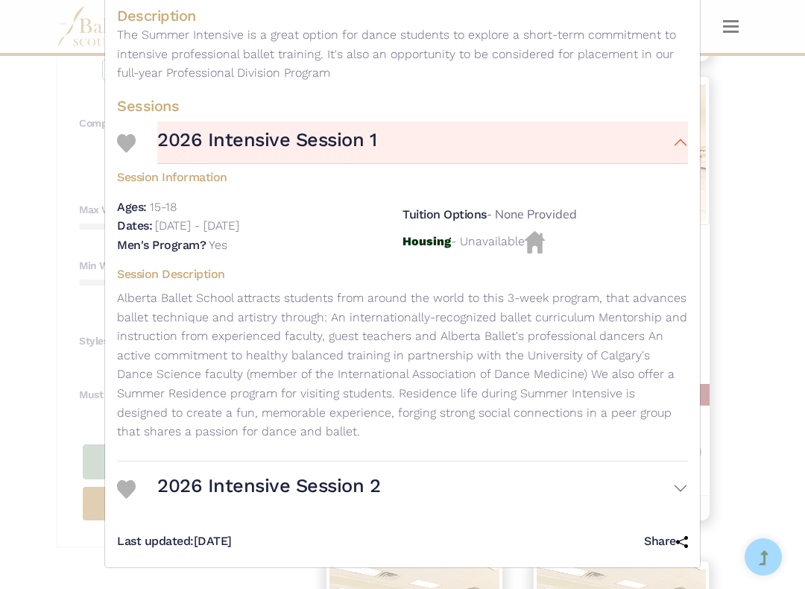
click at [672, 150] on button "2026 Intensive Session 1" at bounding box center [422, 143] width 531 height 43
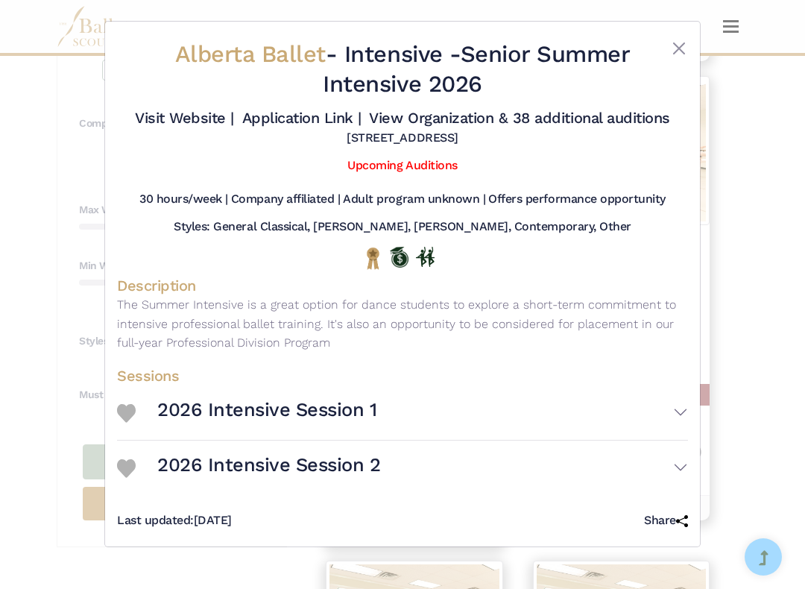
scroll to position [0, 0]
click at [672, 53] on button "Close" at bounding box center [679, 49] width 18 height 18
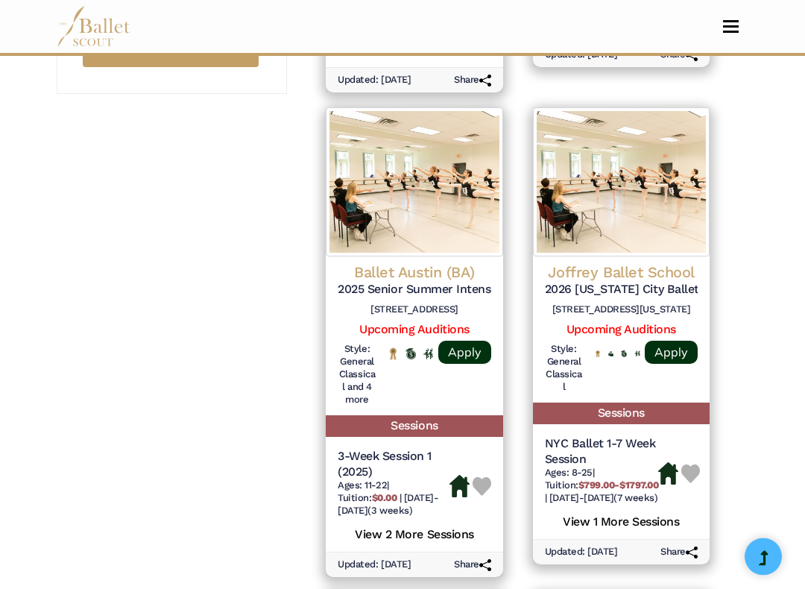
scroll to position [1275, 0]
click at [433, 282] on h5 "2025 Senior Summer Intensive" at bounding box center [414, 290] width 153 height 16
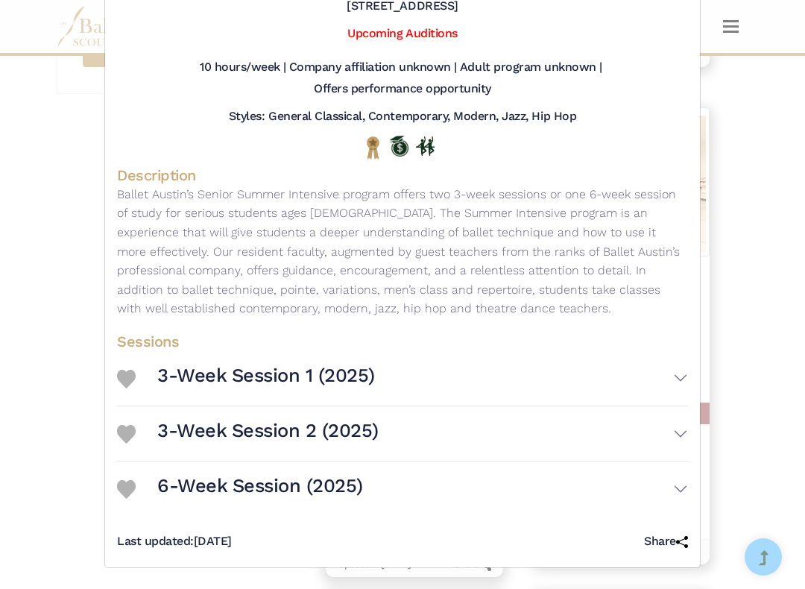
scroll to position [144, 0]
click at [621, 494] on button "6-Week Session (2025)" at bounding box center [422, 489] width 531 height 43
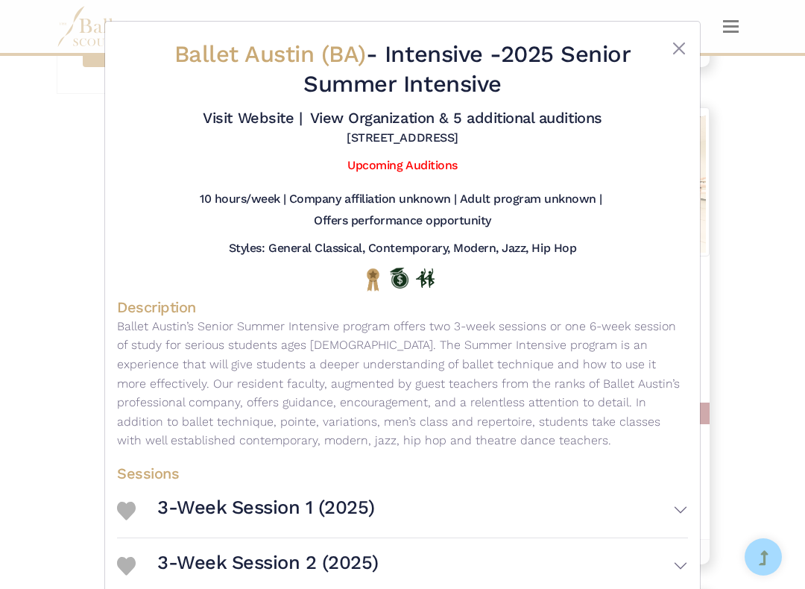
scroll to position [0, 0]
click at [686, 43] on button "Close" at bounding box center [679, 49] width 18 height 18
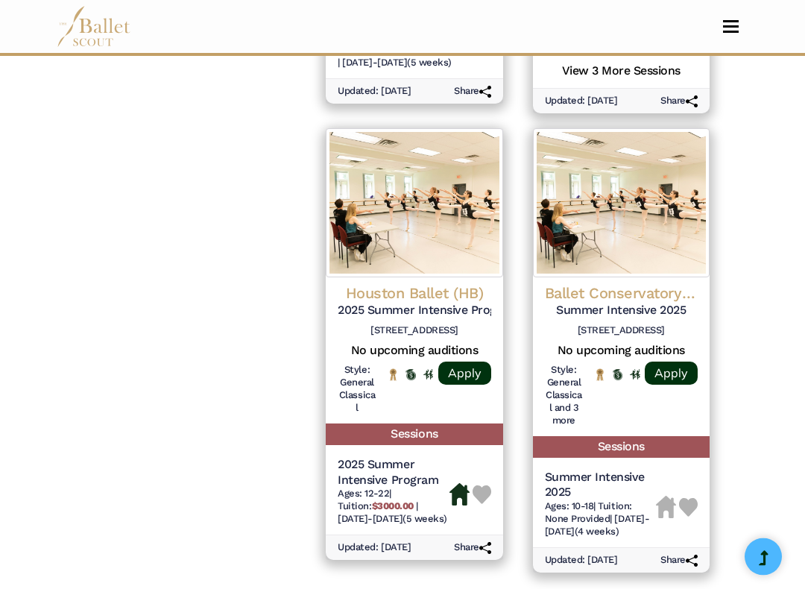
scroll to position [2208, 0]
click at [628, 283] on h4 "Ballet Conservatory of Asheville" at bounding box center [621, 292] width 153 height 19
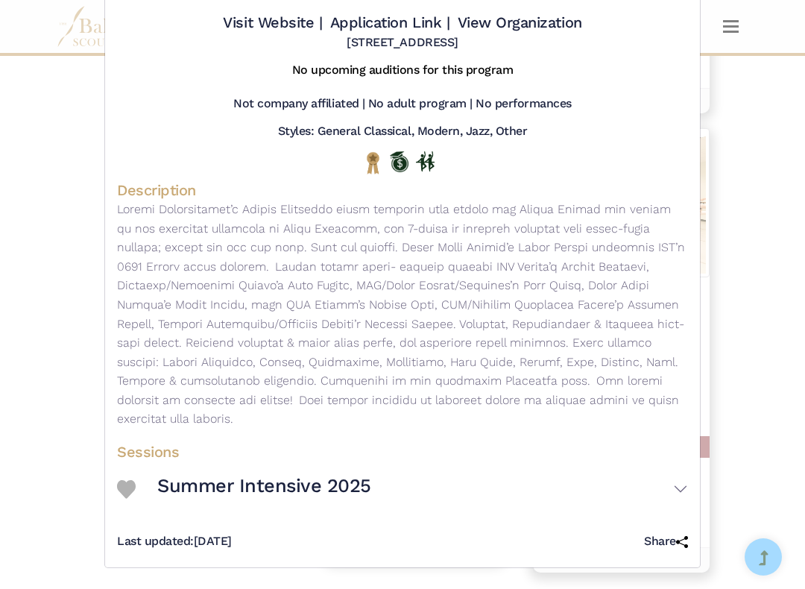
scroll to position [106, 0]
click at [380, 494] on button "Summer Intensive 2025" at bounding box center [422, 489] width 531 height 43
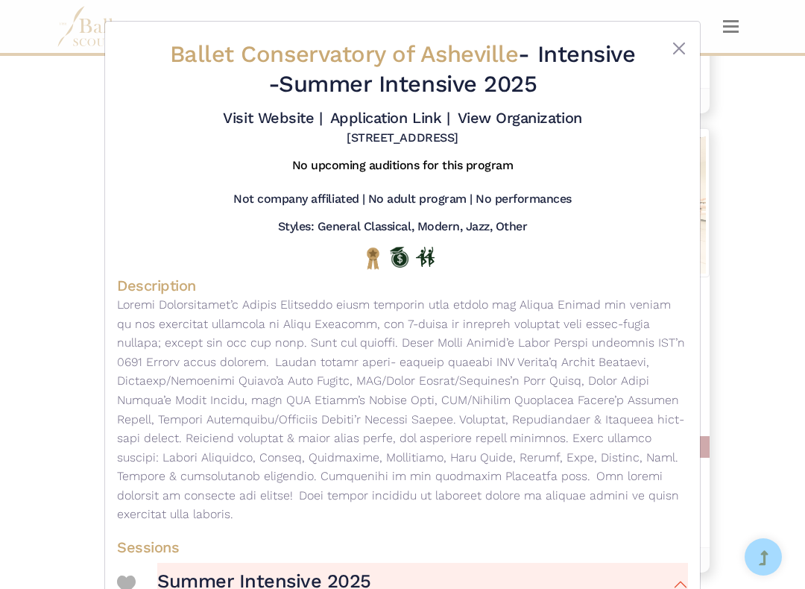
scroll to position [0, 0]
click at [699, 37] on div "Ballet Conservatory of Asheville - Intensive - Summer Intensive 2025 Visit Webs…" at bounding box center [402, 526] width 595 height 1008
click at [675, 51] on button "Close" at bounding box center [679, 49] width 18 height 18
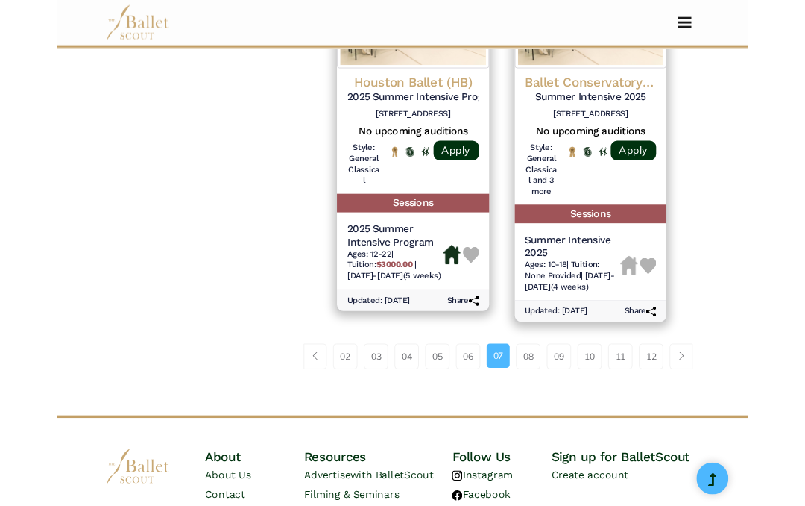
scroll to position [2404, 0]
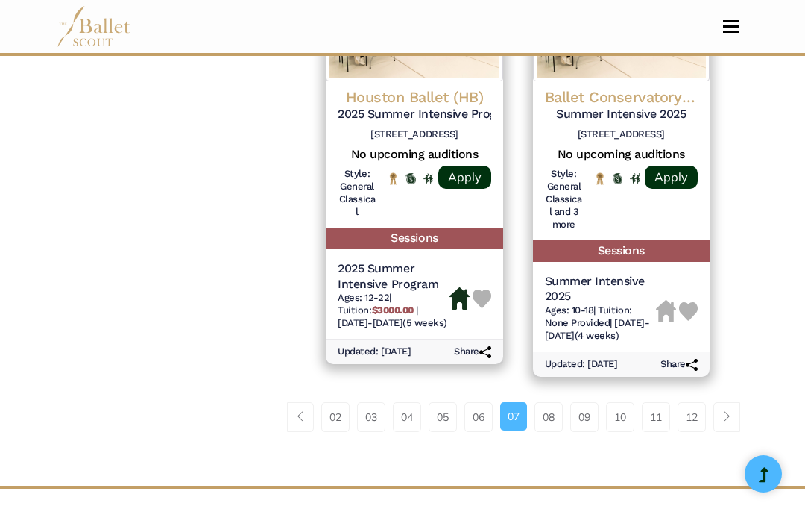
click at [555, 402] on link "08" at bounding box center [549, 417] width 28 height 30
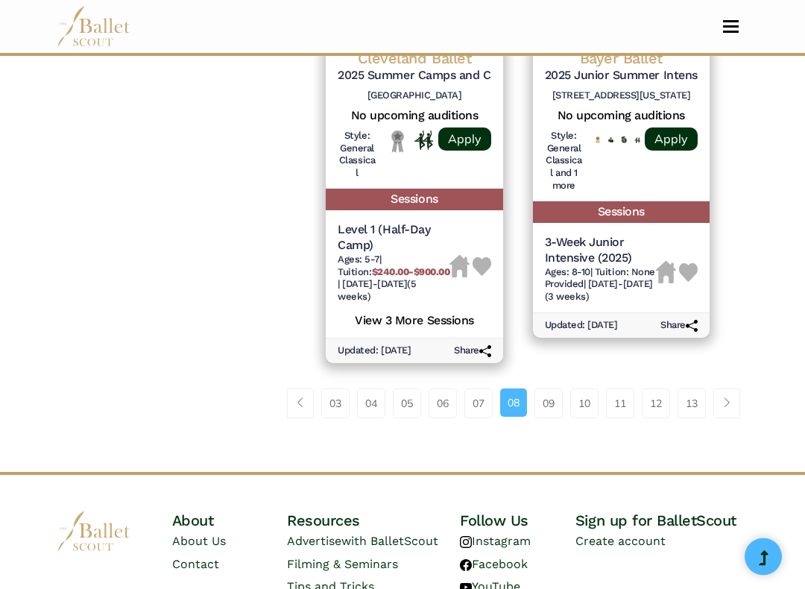
scroll to position [2405, 0]
click at [563, 389] on link "09" at bounding box center [549, 404] width 28 height 30
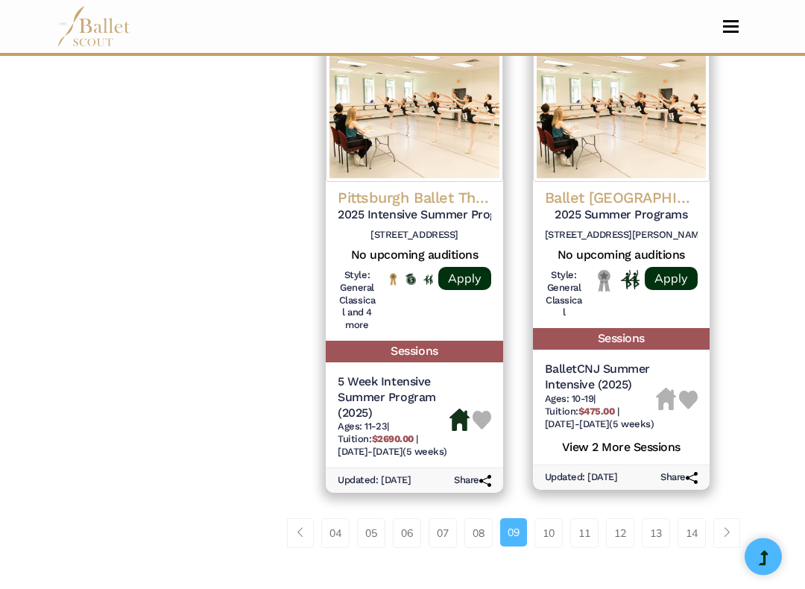
scroll to position [2243, 0]
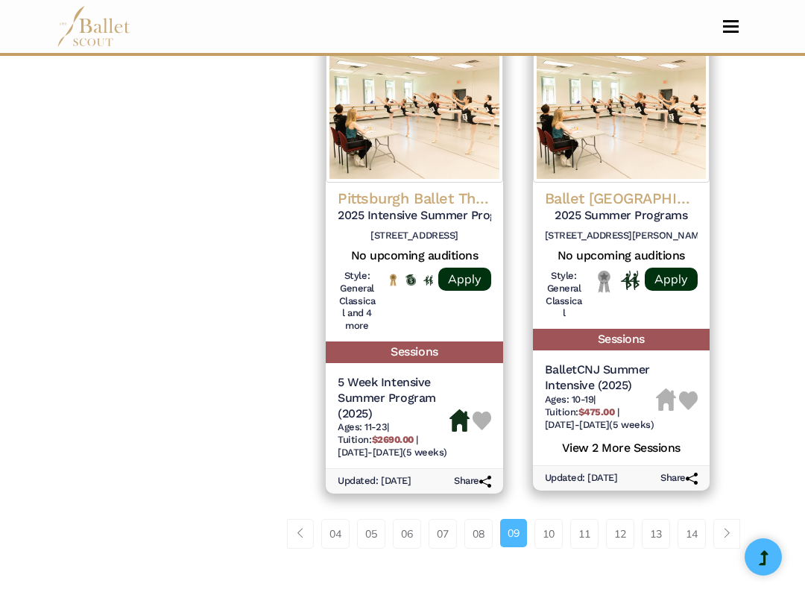
click at [588, 270] on div at bounding box center [621, 298] width 77 height 57
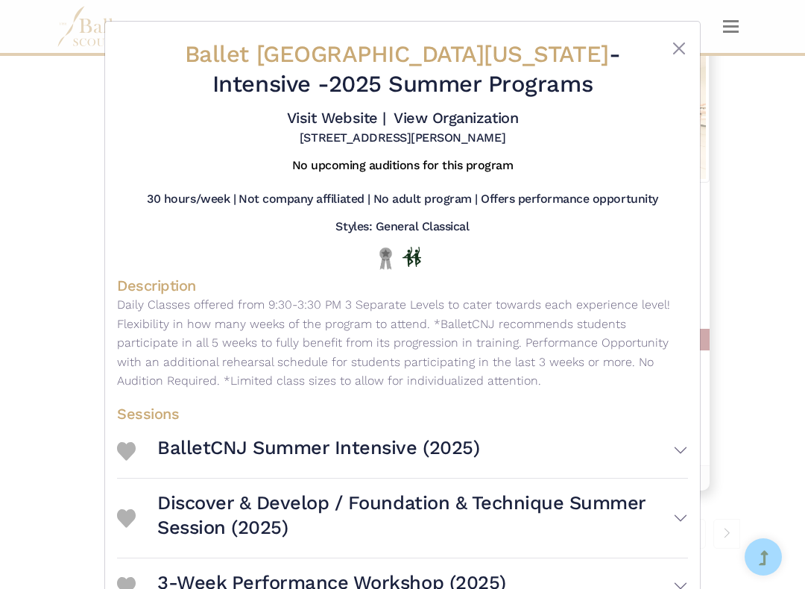
click at [359, 295] on h4 "Description" at bounding box center [402, 285] width 571 height 19
click at [383, 270] on img "Local" at bounding box center [386, 258] width 19 height 23
click at [407, 266] on img "In Person" at bounding box center [412, 256] width 19 height 19
click at [386, 270] on img "Local" at bounding box center [386, 258] width 19 height 23
click at [420, 266] on img "In Person" at bounding box center [412, 256] width 19 height 19
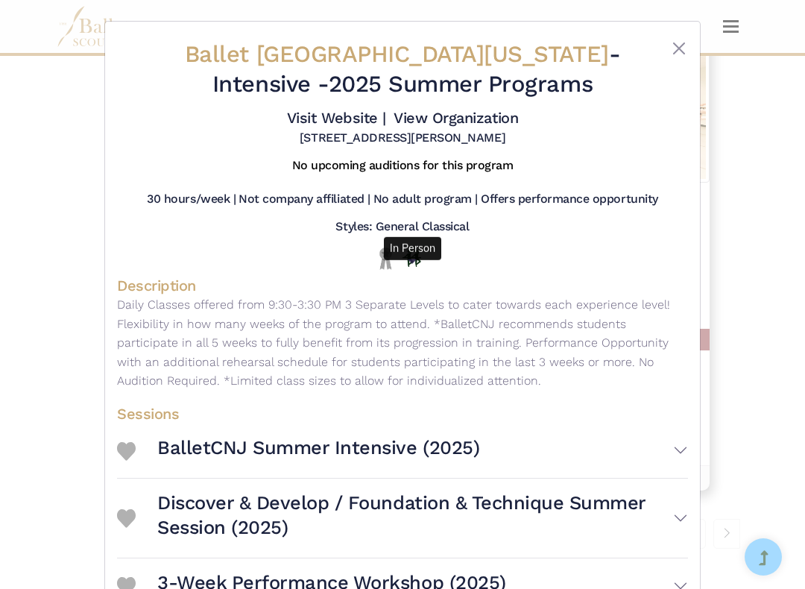
click at [679, 51] on button "Close" at bounding box center [679, 49] width 18 height 18
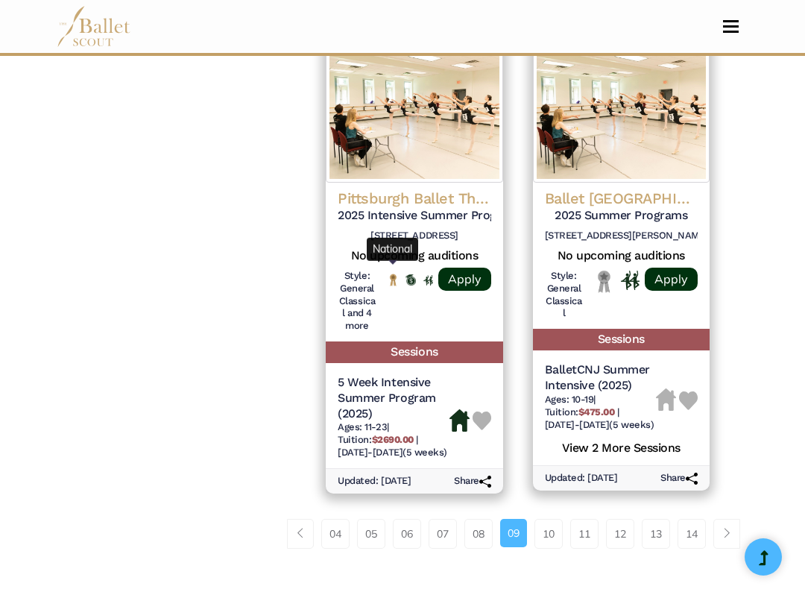
click at [392, 274] on img "National" at bounding box center [394, 280] width 10 height 13
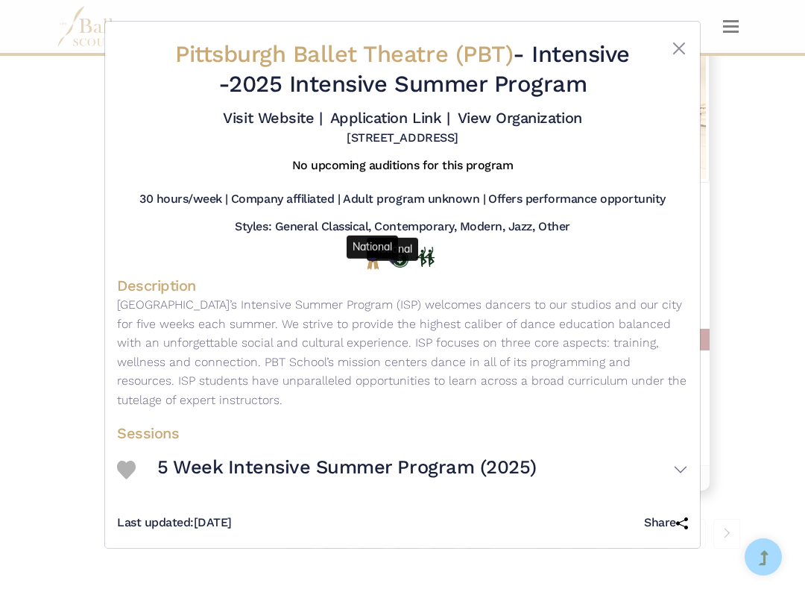
click at [368, 270] on img "National" at bounding box center [373, 258] width 19 height 23
click at [427, 266] on img "In Person" at bounding box center [425, 256] width 19 height 19
click at [398, 268] on img "Offers Scholarship" at bounding box center [399, 257] width 19 height 21
click at [371, 270] on img "National" at bounding box center [373, 258] width 19 height 23
click at [678, 56] on button "Close" at bounding box center [679, 49] width 18 height 18
